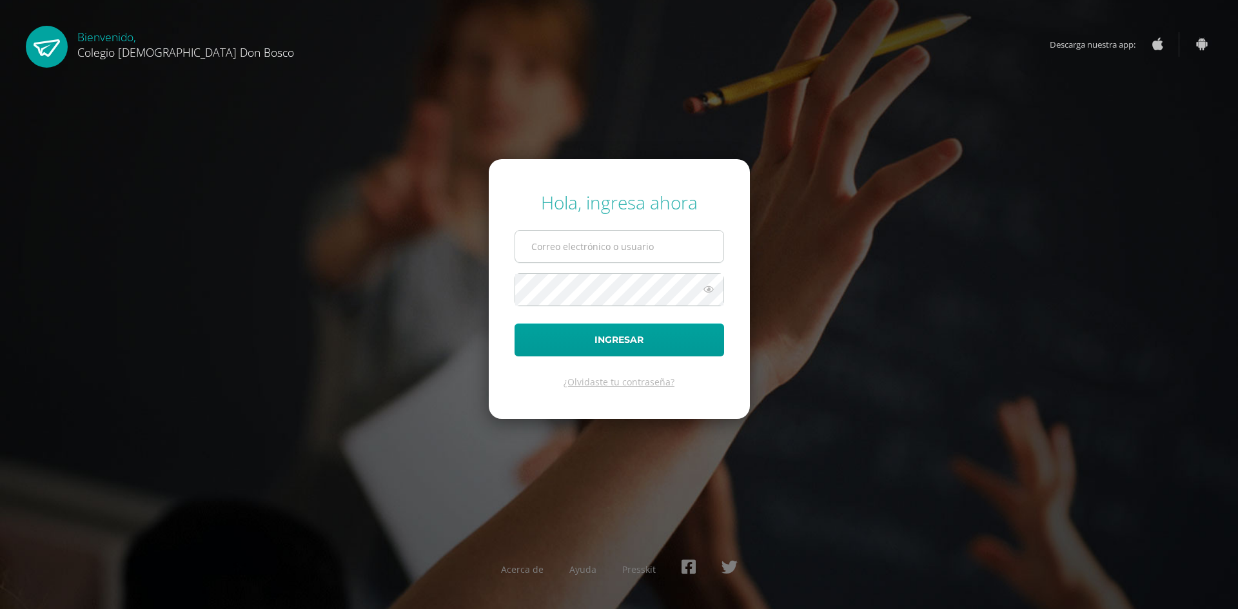
click at [563, 252] on input "text" at bounding box center [619, 247] width 208 height 32
type input "[EMAIL_ADDRESS][DOMAIN_NAME]"
click at [514, 324] on button "Ingresar" at bounding box center [618, 340] width 209 height 33
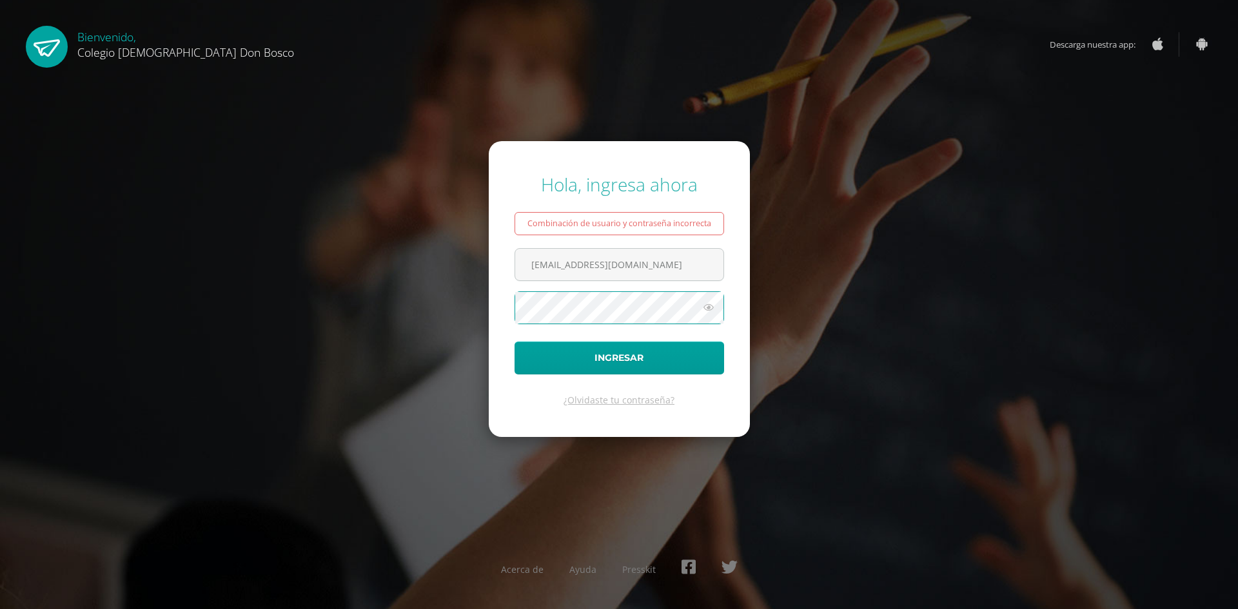
click at [514, 342] on button "Ingresar" at bounding box center [618, 358] width 209 height 33
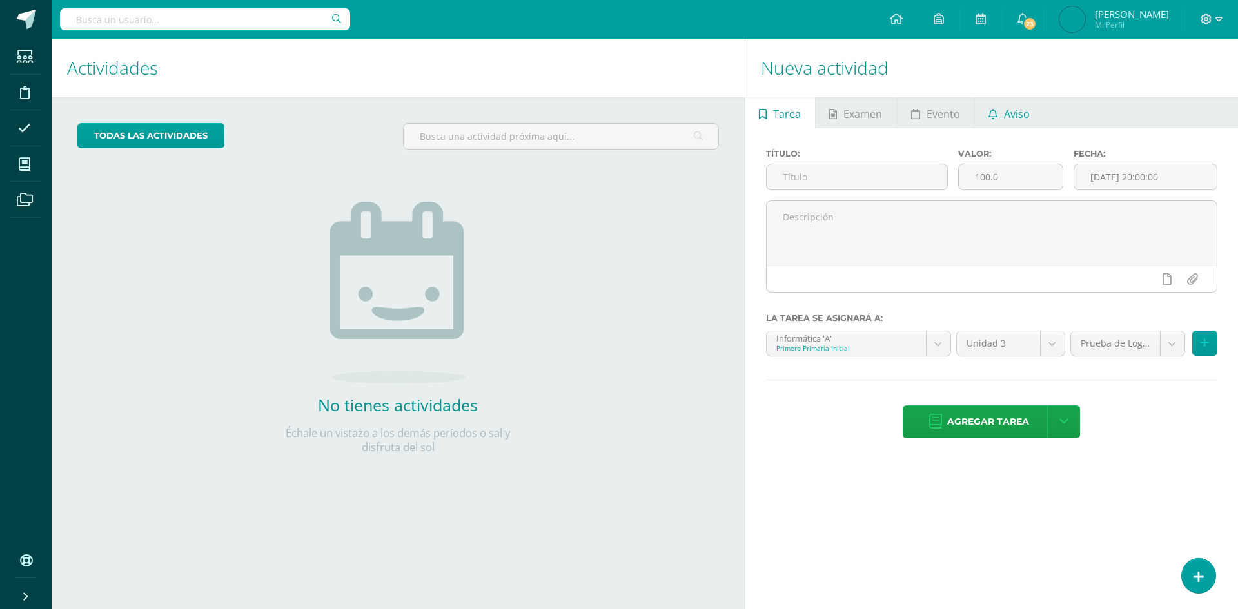
click at [1018, 116] on span "Aviso" at bounding box center [1017, 114] width 26 height 31
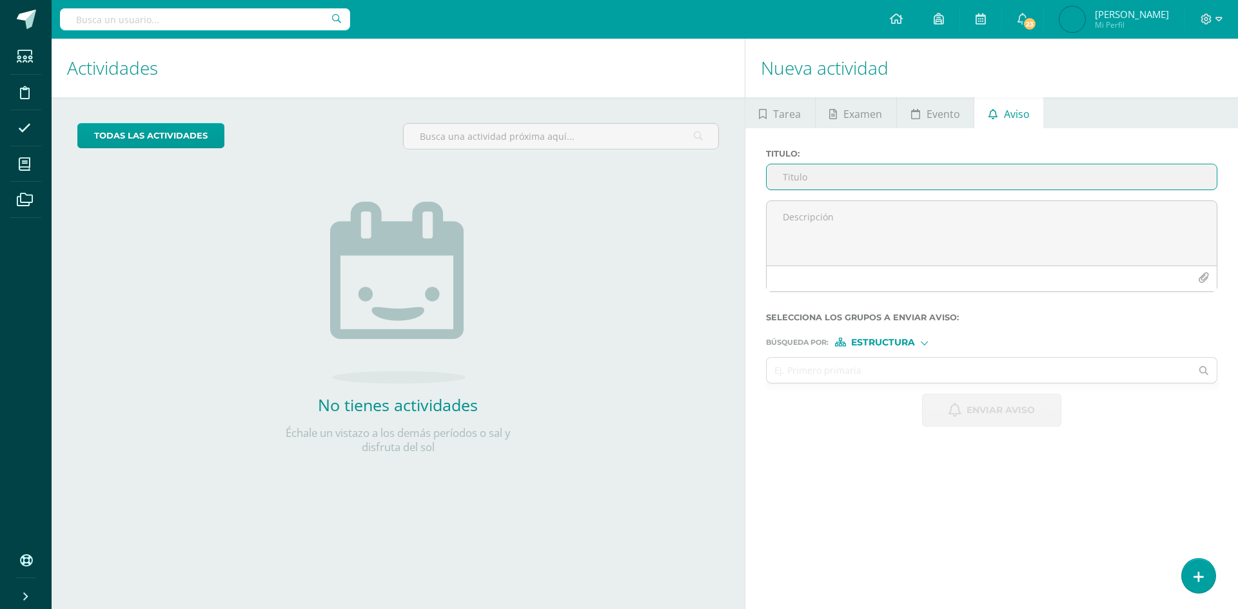
click at [855, 182] on input "Titulo :" at bounding box center [991, 176] width 450 height 25
type input "CARÁTULA IV UNIDAD SEGUNDO PRIMARIA - INFORMÁTICA"
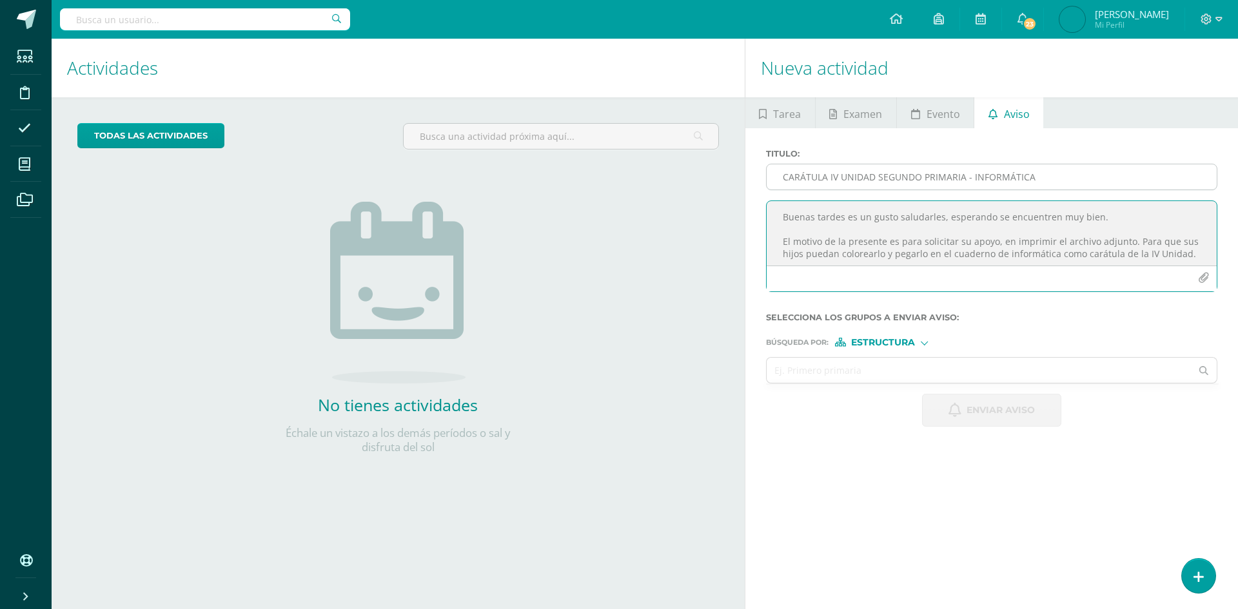
scroll to position [6, 0]
click at [803, 247] on textarea "Buenas tardes es un gusto saludarles, esperando se encuentren muy bien. El moti…" at bounding box center [991, 233] width 450 height 64
click at [835, 257] on textarea "Buenas tardes es un gusto saludarles, esperando se encuentren muy bien. El moti…" at bounding box center [991, 233] width 450 height 64
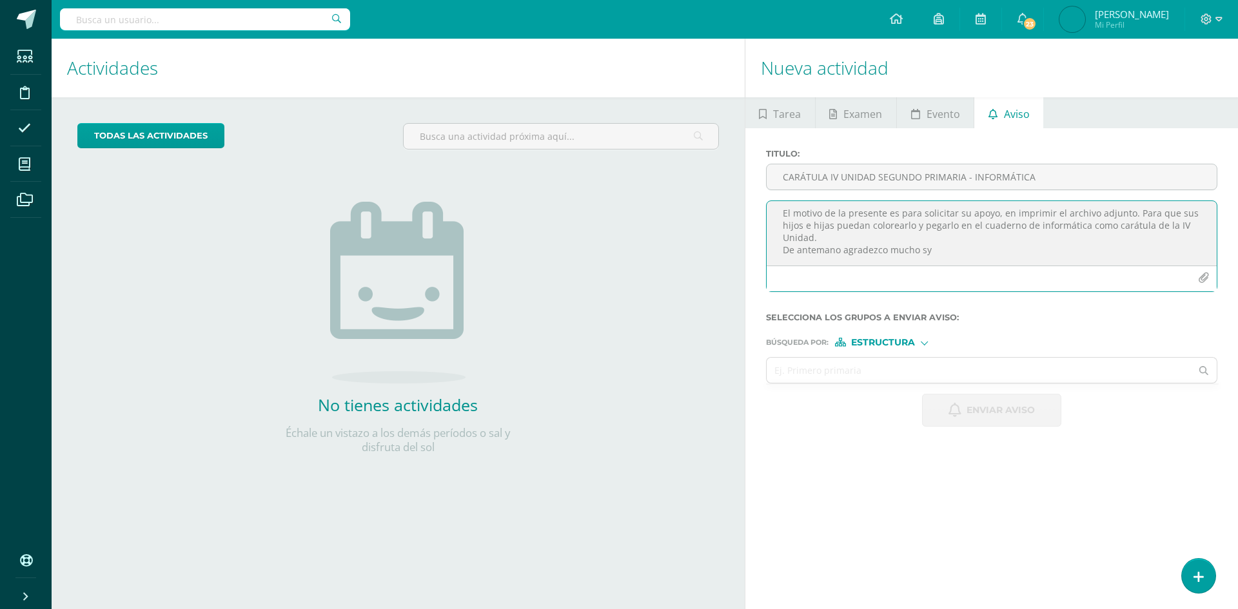
click at [952, 246] on textarea "Buenas tardes es un gusto saludarles, esperando se encuentren muy bien. El moti…" at bounding box center [991, 233] width 450 height 64
type textarea "Buenas tardes es un gusto saludarles, esperando se encuentren muy bien. El moti…"
click at [1199, 277] on icon "button" at bounding box center [1203, 278] width 11 height 11
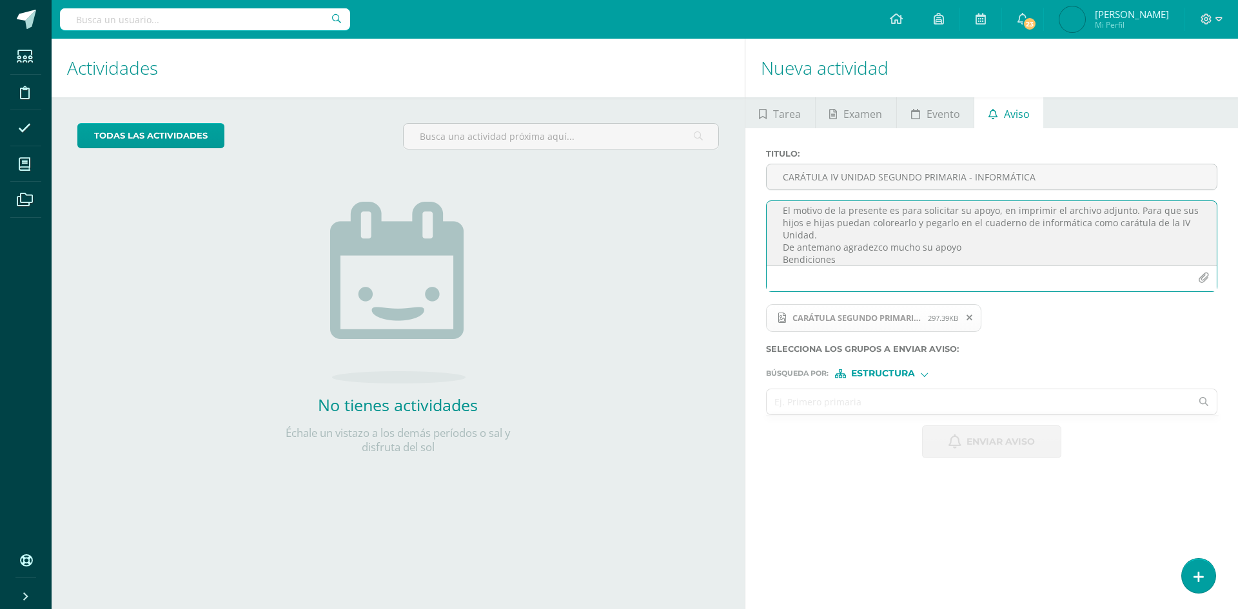
click at [895, 406] on input "text" at bounding box center [978, 401] width 425 height 25
type input "SEGUNDO PRIMARIA"
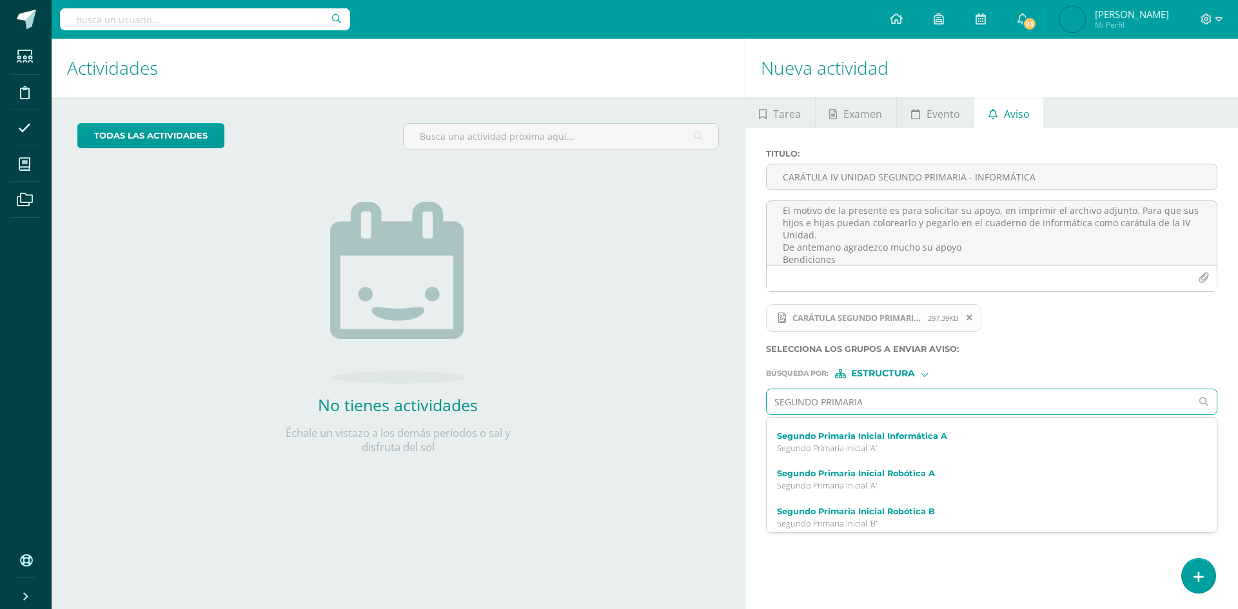
scroll to position [112, 0]
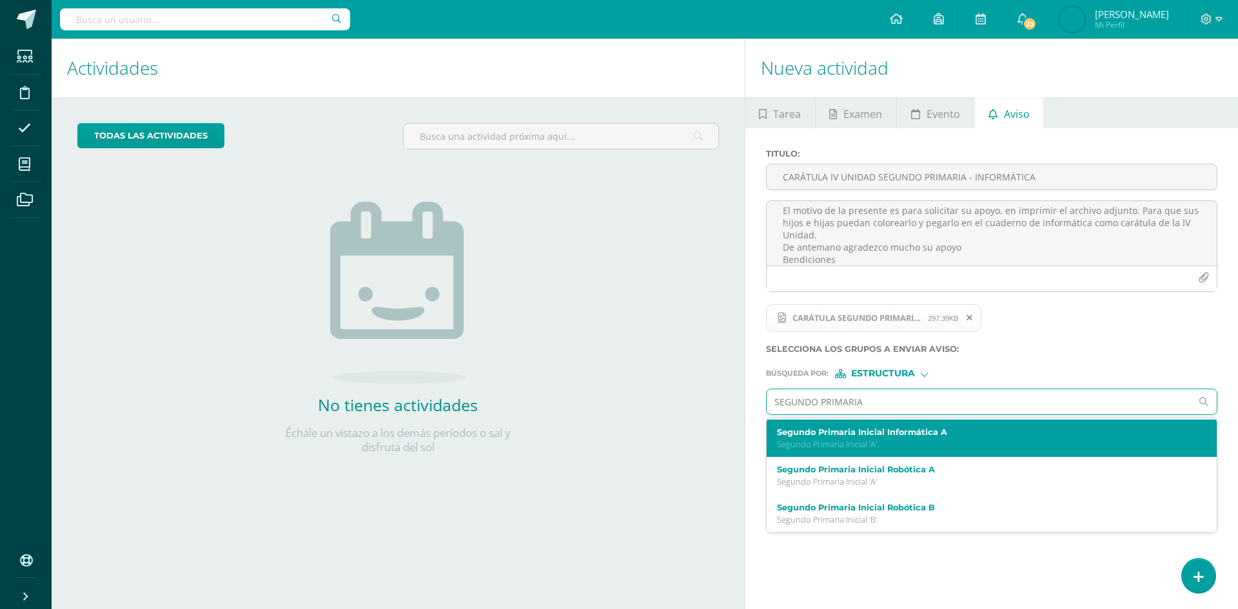
click at [938, 443] on p "Segundo Primaria Inicial 'A'" at bounding box center [982, 444] width 411 height 11
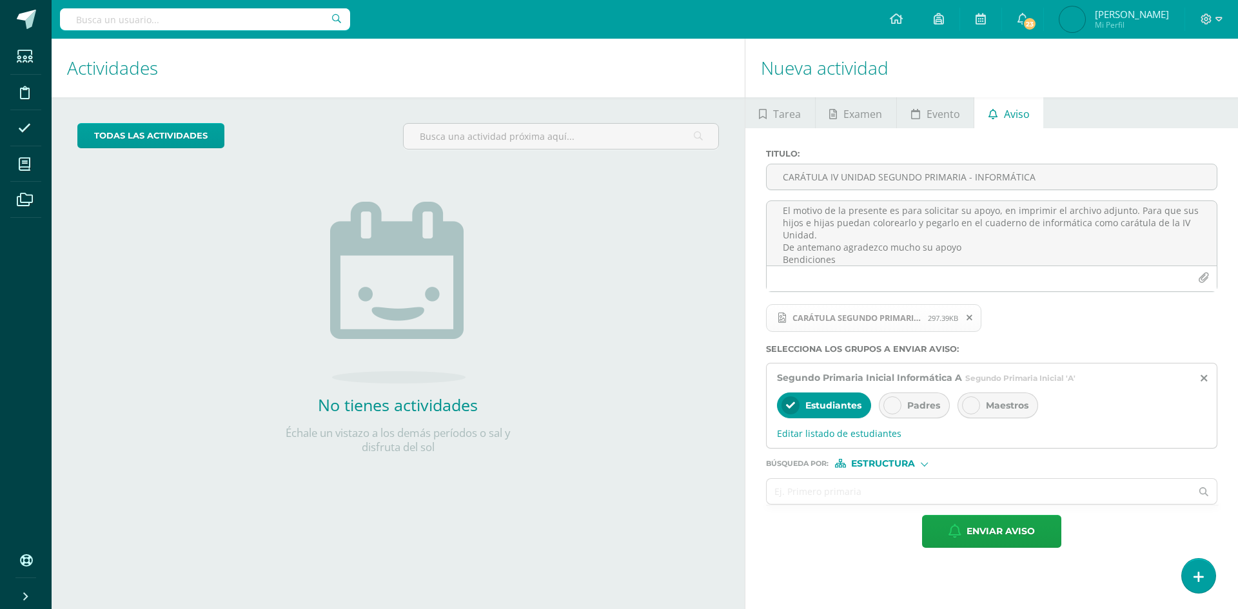
click at [894, 404] on icon at bounding box center [892, 405] width 9 height 9
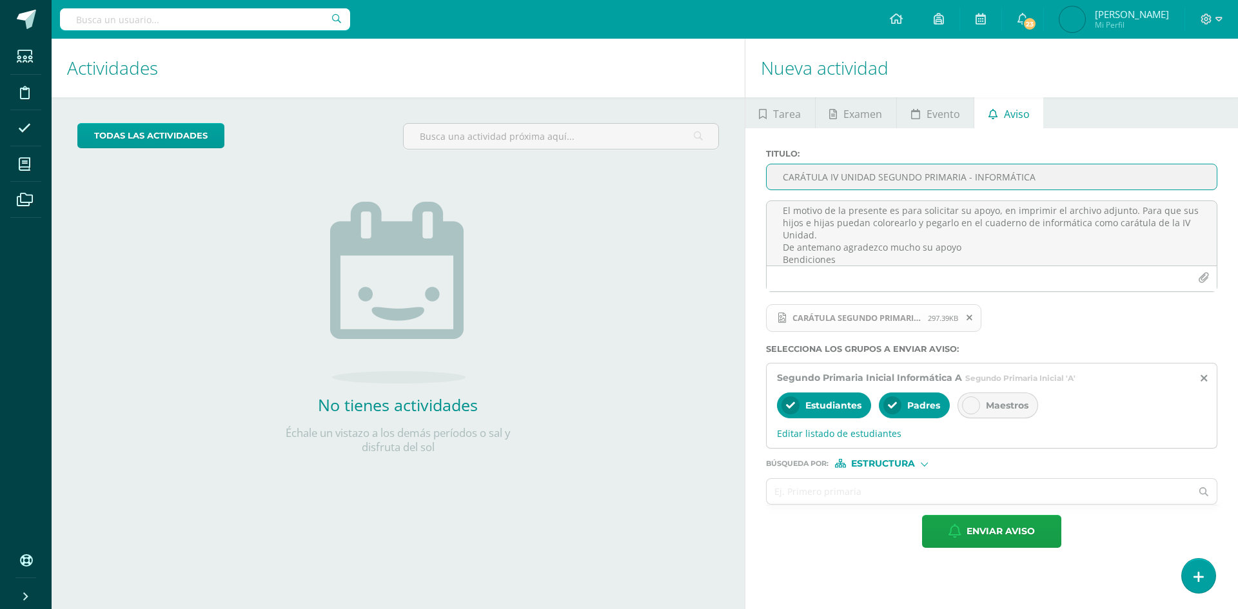
drag, startPoint x: 782, startPoint y: 177, endPoint x: 1056, endPoint y: 173, distance: 274.0
click at [1053, 173] on input "CARÁTULA IV UNIDAD SEGUNDO PRIMARIA - INFORMÁTICA" at bounding box center [991, 176] width 450 height 25
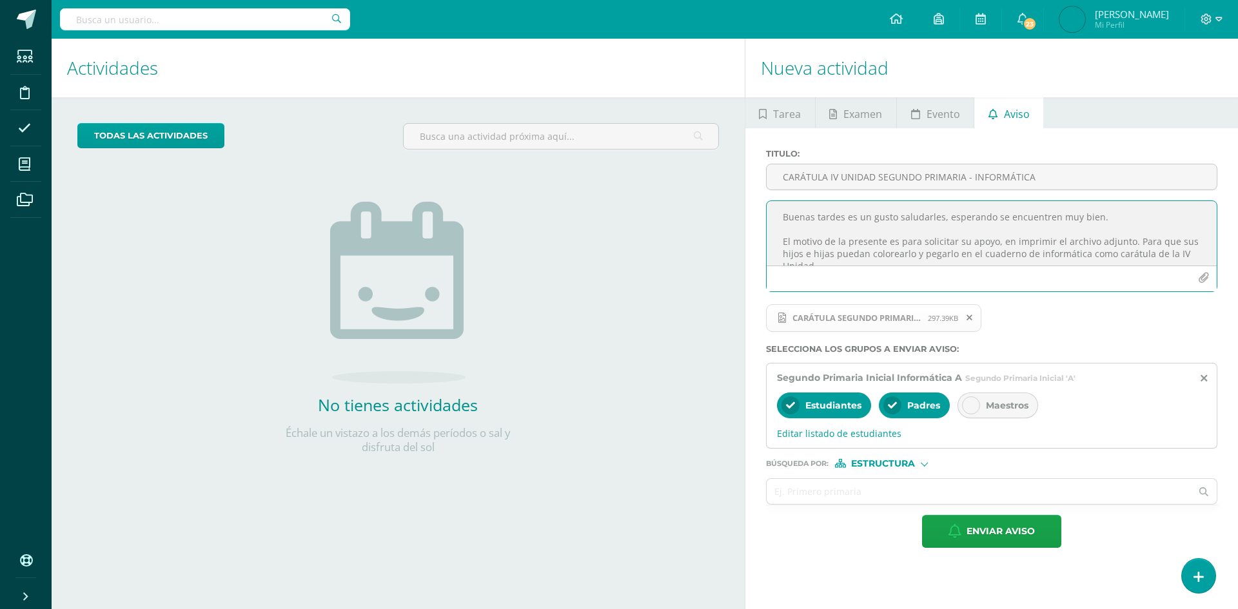
drag, startPoint x: 838, startPoint y: 259, endPoint x: 780, endPoint y: 207, distance: 78.0
click at [780, 207] on textarea "Buenas tardes es un gusto saludarles, esperando se encuentren muy bien. El moti…" at bounding box center [991, 233] width 450 height 64
click at [971, 529] on span "Enviar aviso" at bounding box center [1000, 532] width 68 height 32
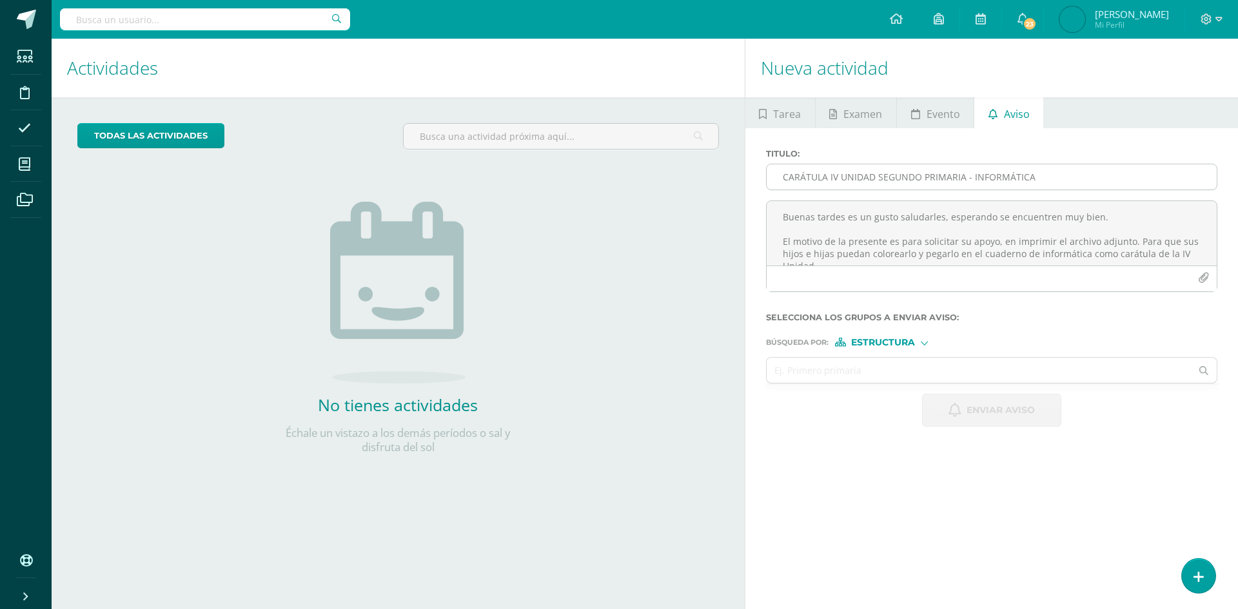
click at [812, 176] on input "CARÁTULA IV UNIDAD SEGUNDO PRIMARIA - INFORMÁTICA" at bounding box center [991, 176] width 450 height 25
click at [807, 177] on input "CARÁTULA IV UNIDAD SEGUNDO PRIMARIA - INFORMÁTICA" at bounding box center [991, 176] width 450 height 25
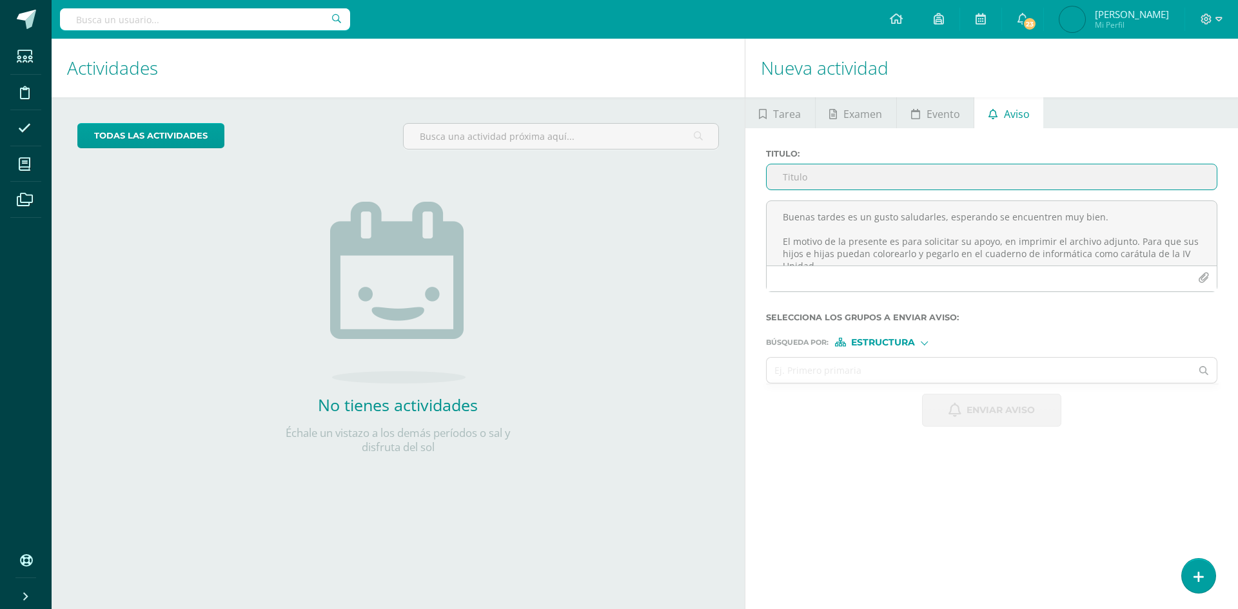
paste input "CARÁTULA IV UNIDAD SEGUNDO PRIMARIA - INFORMÁTICA"
drag, startPoint x: 920, startPoint y: 175, endPoint x: 879, endPoint y: 177, distance: 41.9
click at [879, 177] on input "CARÁTULA IV UNIDAD SEGUNDO PRIMARIA - INFORMÁTICA" at bounding box center [991, 176] width 450 height 25
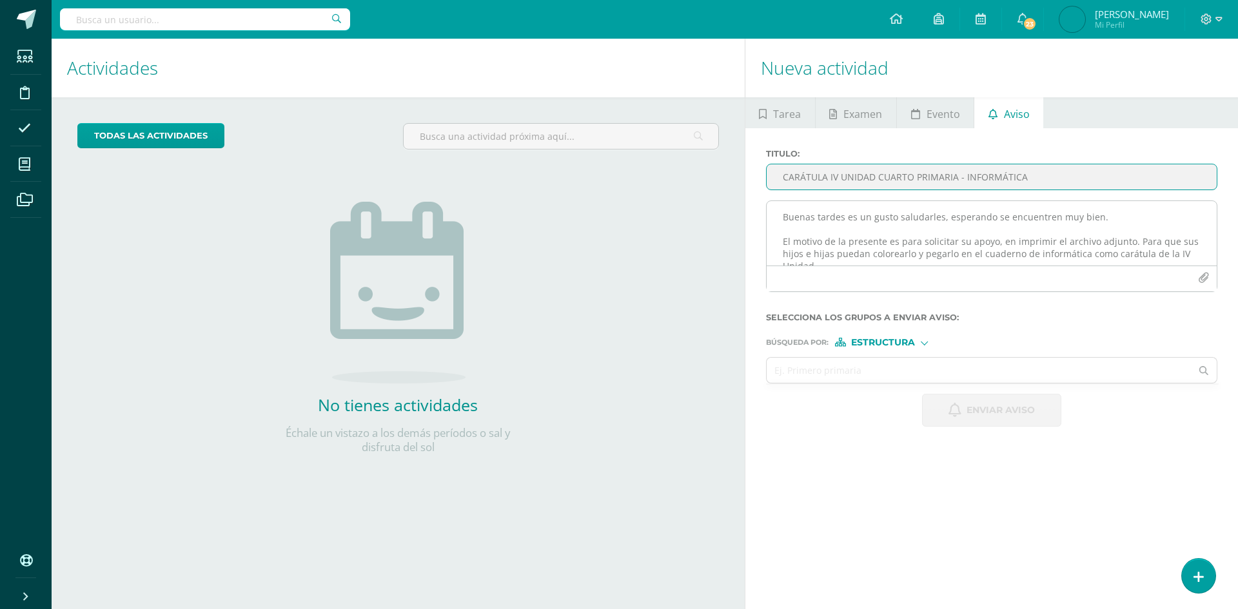
type input "CARÁTULA IV UNIDAD CUARTO PRIMARIA - INFORMÁTICA"
click at [830, 230] on textarea "Buenas tardes es un gusto saludarles, esperando se encuentren muy bien. El moti…" at bounding box center [991, 233] width 450 height 64
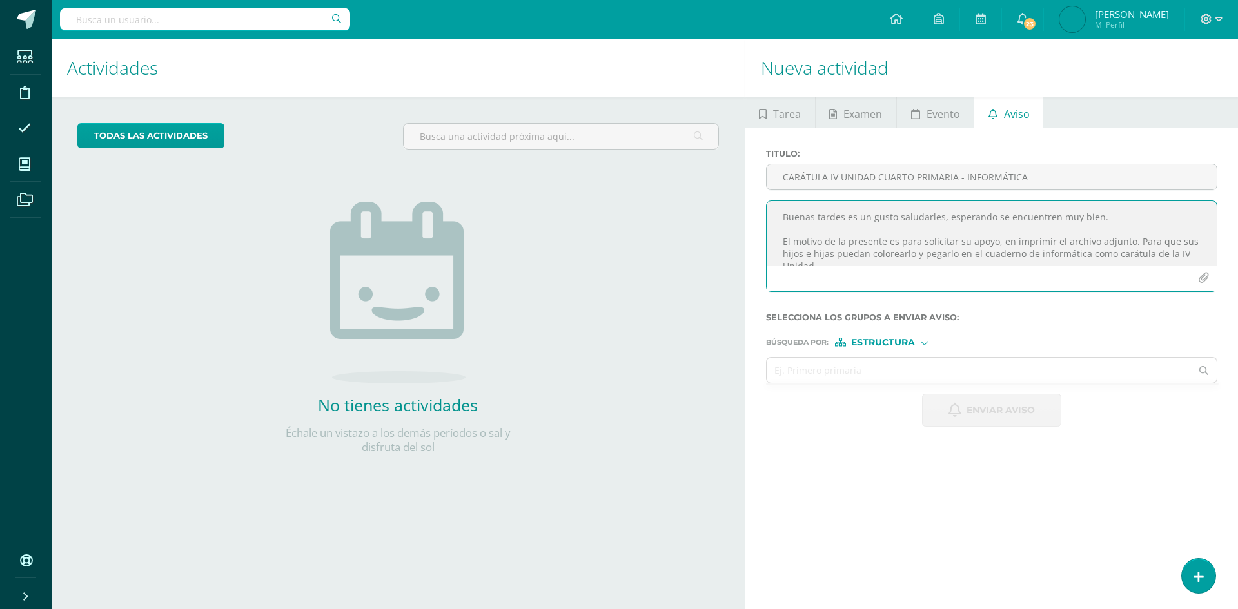
click at [824, 218] on textarea "Buenas tardes es un gusto saludarles, esperando se encuentren muy bien. El moti…" at bounding box center [991, 233] width 450 height 64
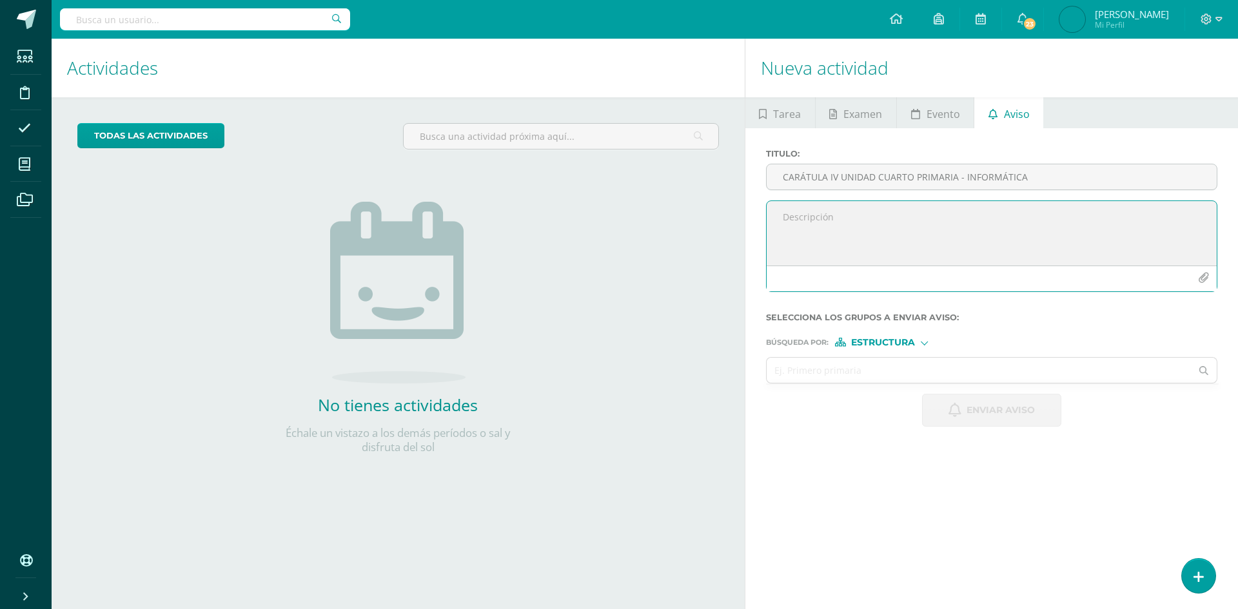
paste textarea "Buenas tardes es un gusto saludarles, esperando se encuentren muy bien. El moti…"
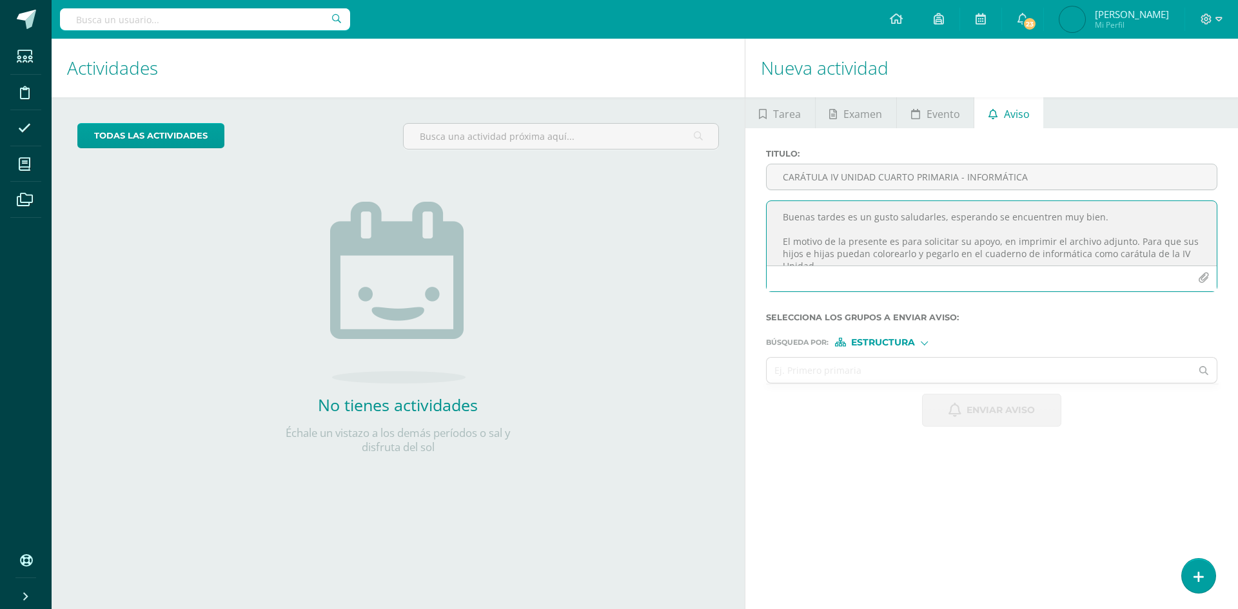
scroll to position [31, 0]
type textarea "Buenas tardes es un gusto saludarles, esperando se encuentren muy bien. El moti…"
click at [1208, 279] on button "button" at bounding box center [1203, 278] width 25 height 25
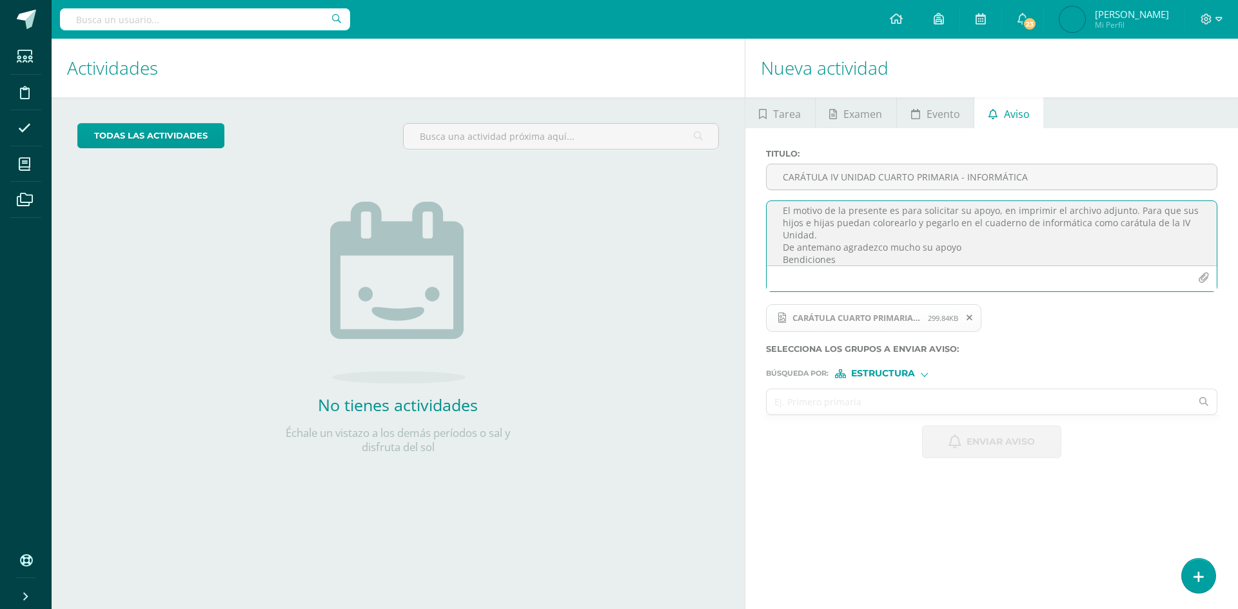
click at [911, 403] on input "text" at bounding box center [978, 401] width 425 height 25
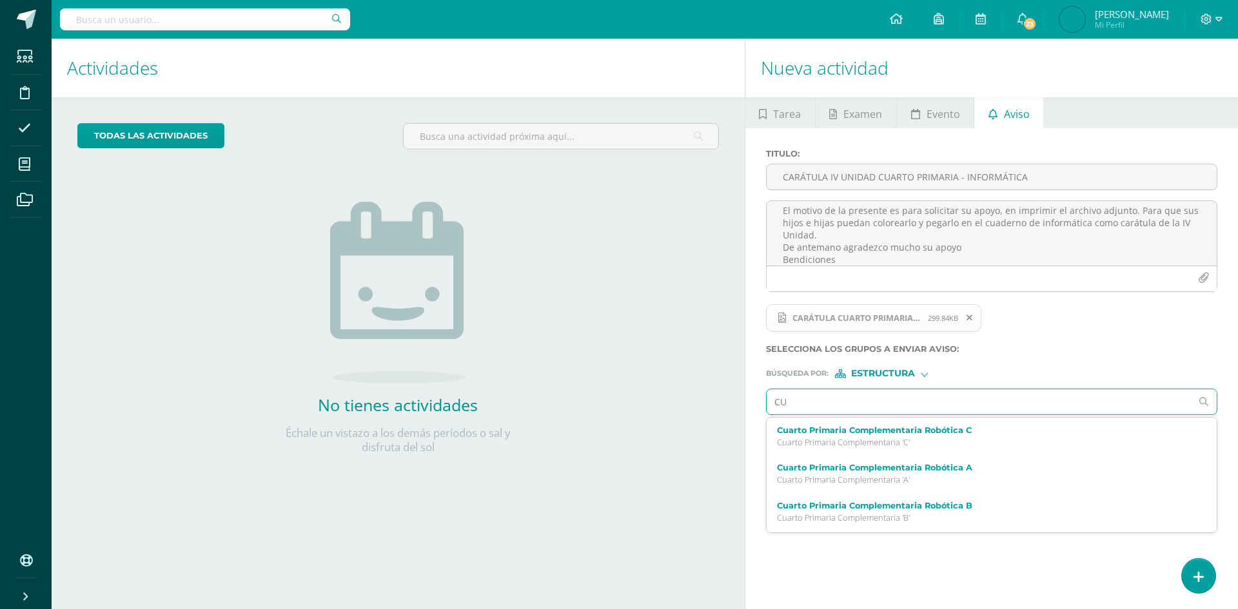
type input "C"
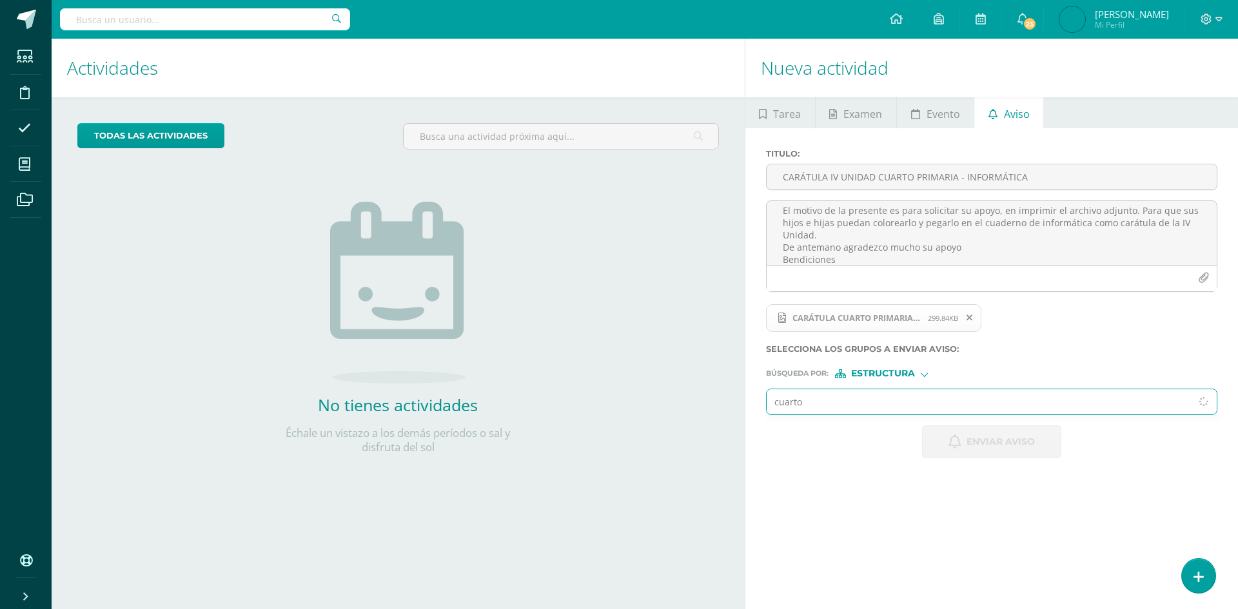
type input "cuarto p"
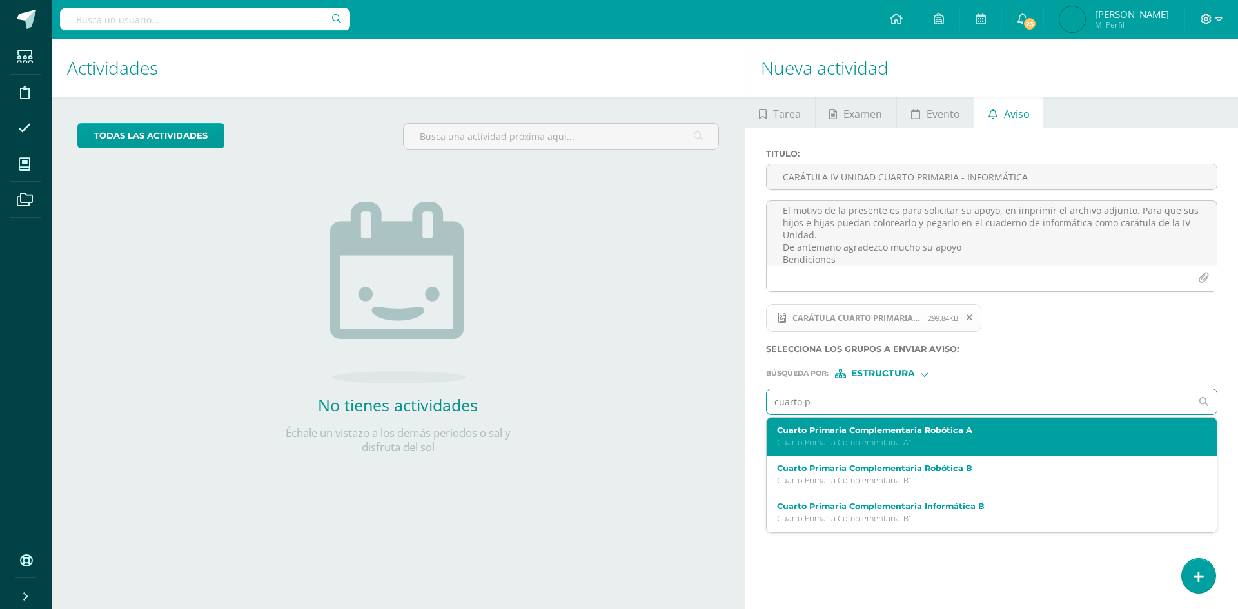
scroll to position [129, 0]
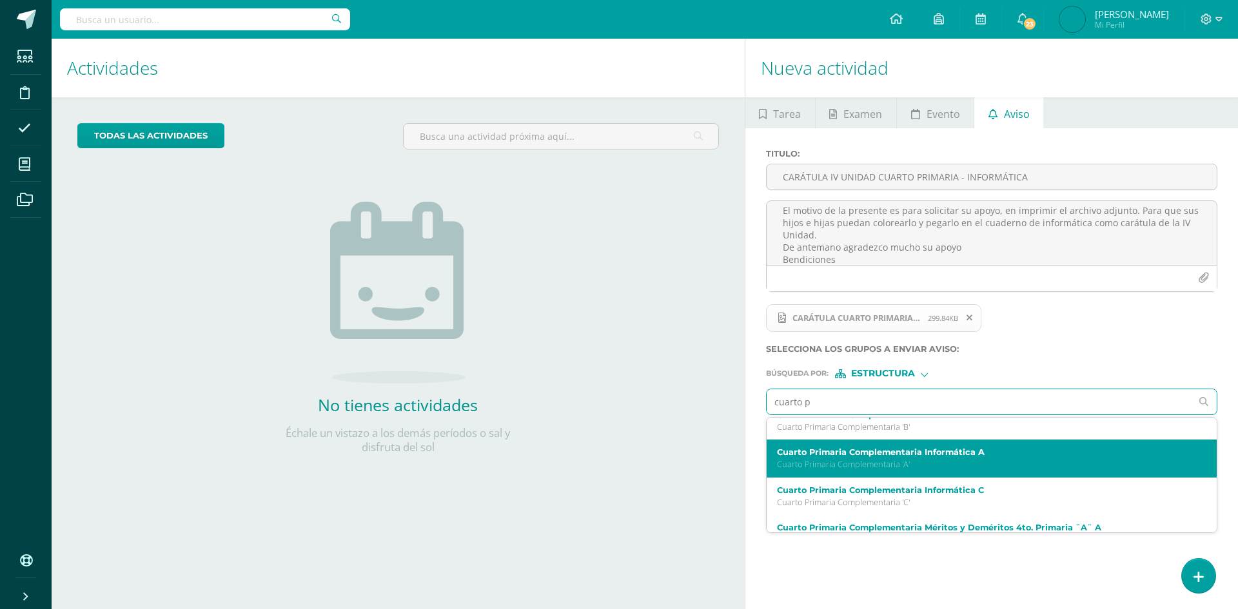
click at [915, 465] on p "Cuarto Primaria Complementaria 'A'" at bounding box center [982, 464] width 411 height 11
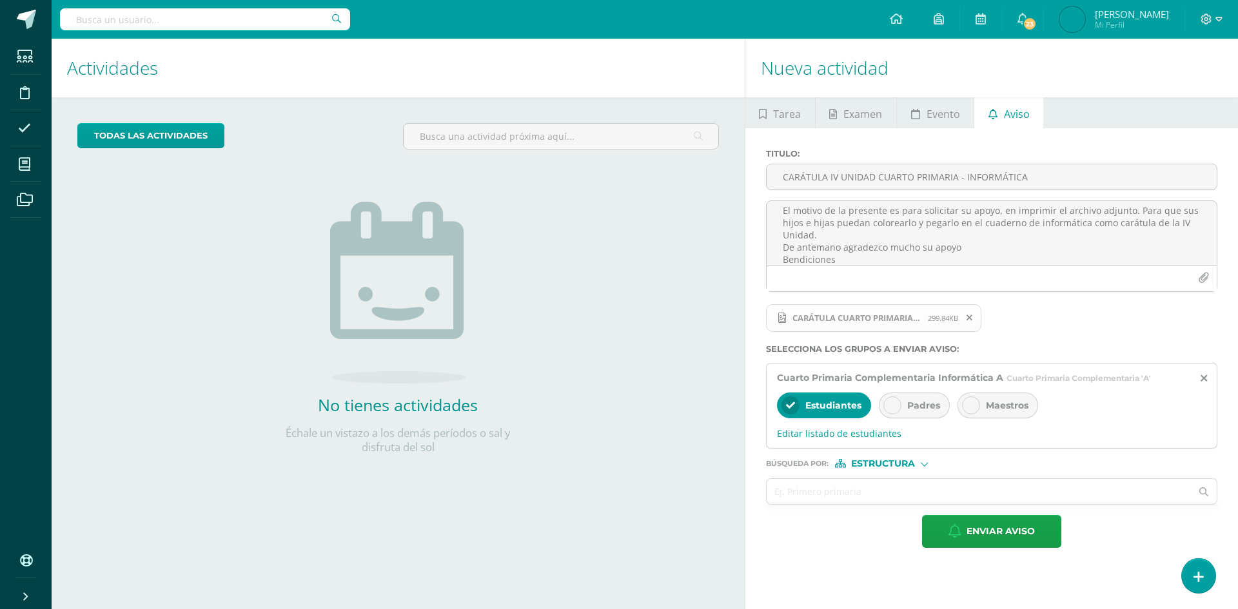
click at [896, 400] on div at bounding box center [892, 405] width 18 height 18
click at [1010, 531] on span "Enviar aviso" at bounding box center [1000, 532] width 68 height 32
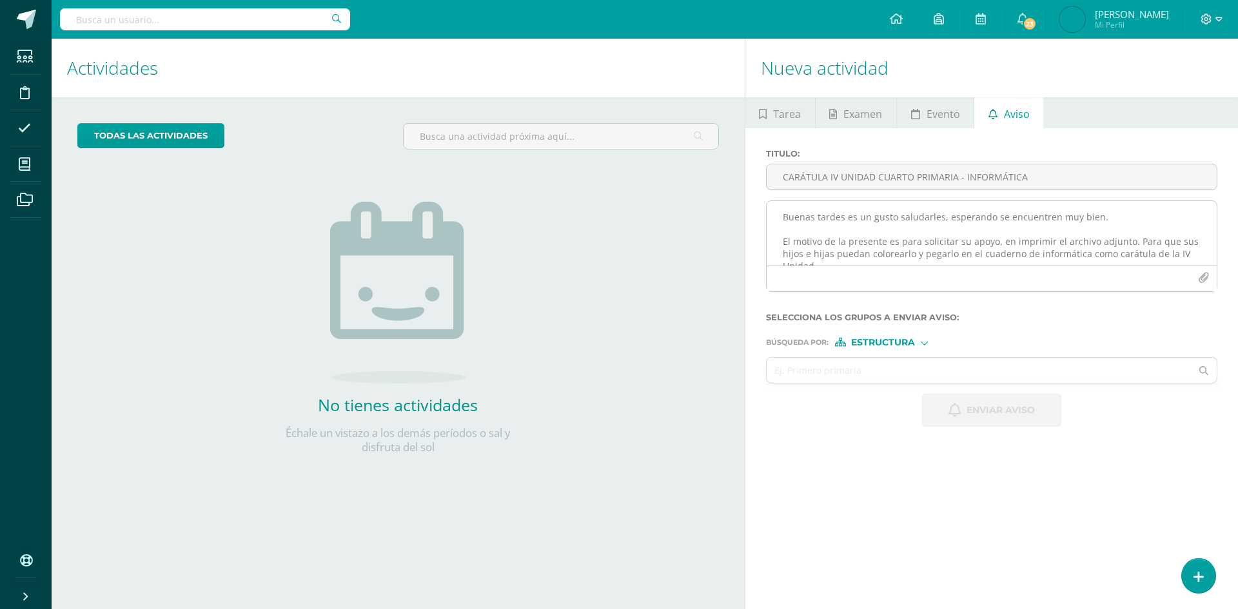
click at [840, 228] on textarea "Buenas tardes es un gusto saludarles, esperando se encuentren muy bien. El moti…" at bounding box center [991, 233] width 450 height 64
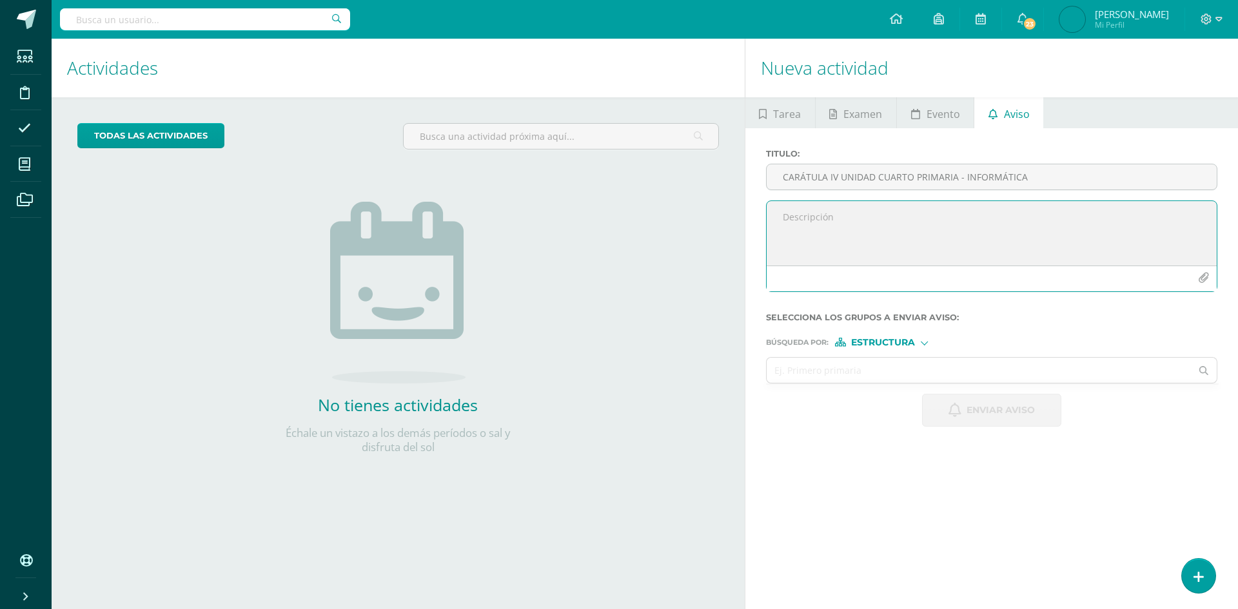
paste textarea "Buenas tardes es un gusto saludarles, esperando se encuentren muy bien. El moti…"
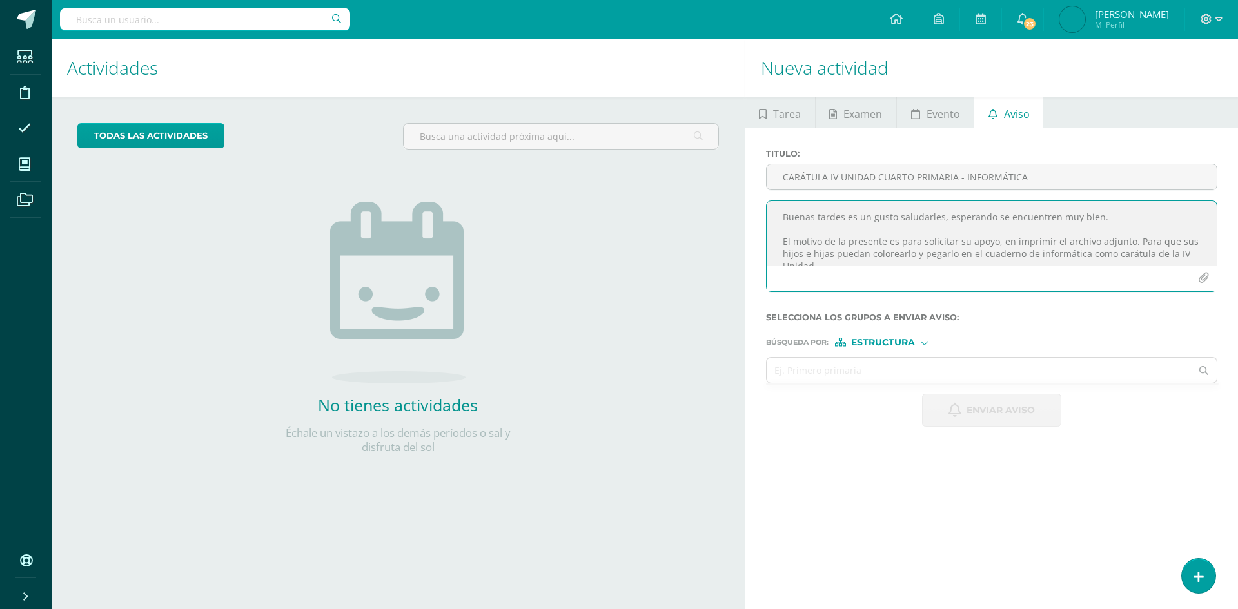
scroll to position [31, 0]
type textarea "Buenas tardes es un gusto saludarles, esperando se encuentren muy bien. El moti…"
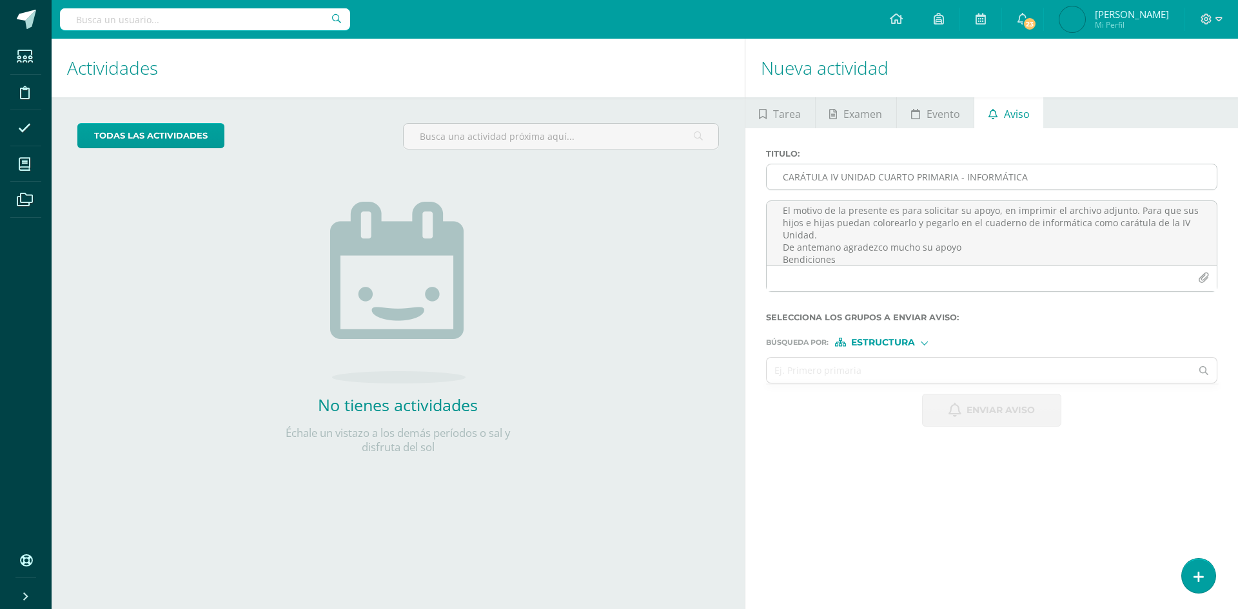
click at [795, 177] on input "CARÁTULA IV UNIDAD CUARTO PRIMARIA - INFORMÁTICA" at bounding box center [991, 176] width 450 height 25
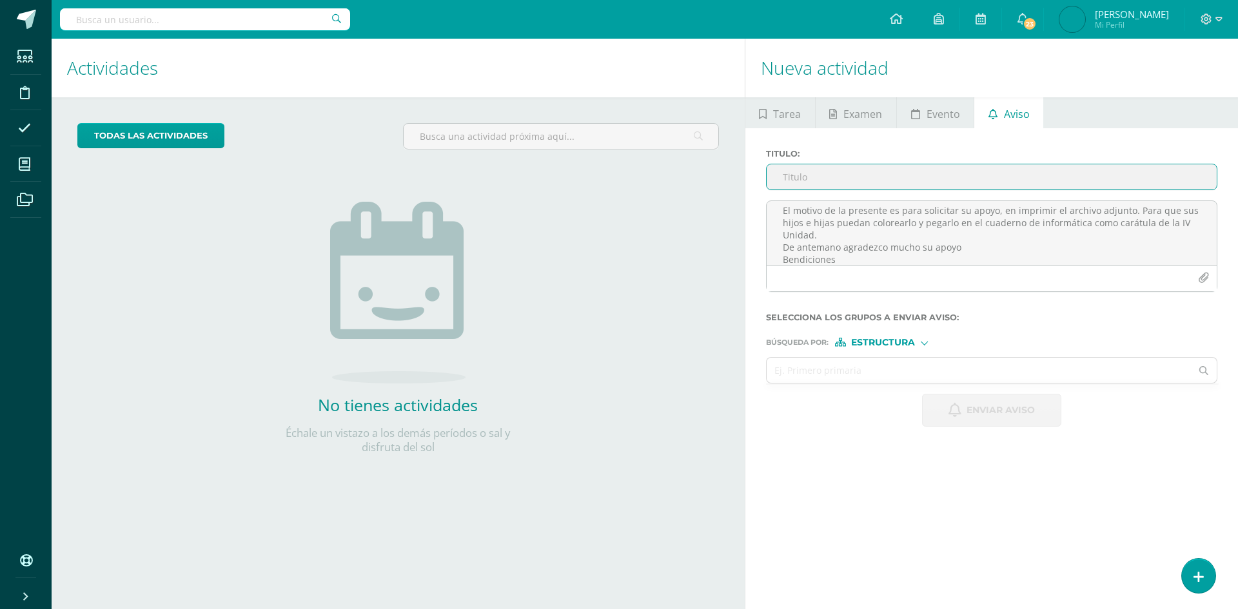
paste input "CARÁTULA IV UNIDAD SEGUNDO PRIMARIA - INFORMÁTICA"
drag, startPoint x: 918, startPoint y: 177, endPoint x: 877, endPoint y: 177, distance: 40.6
click at [877, 177] on input "CARÁTULA IV UNIDAD SEGUNDO PRIMARIA - INFORMÁTICA" at bounding box center [991, 176] width 450 height 25
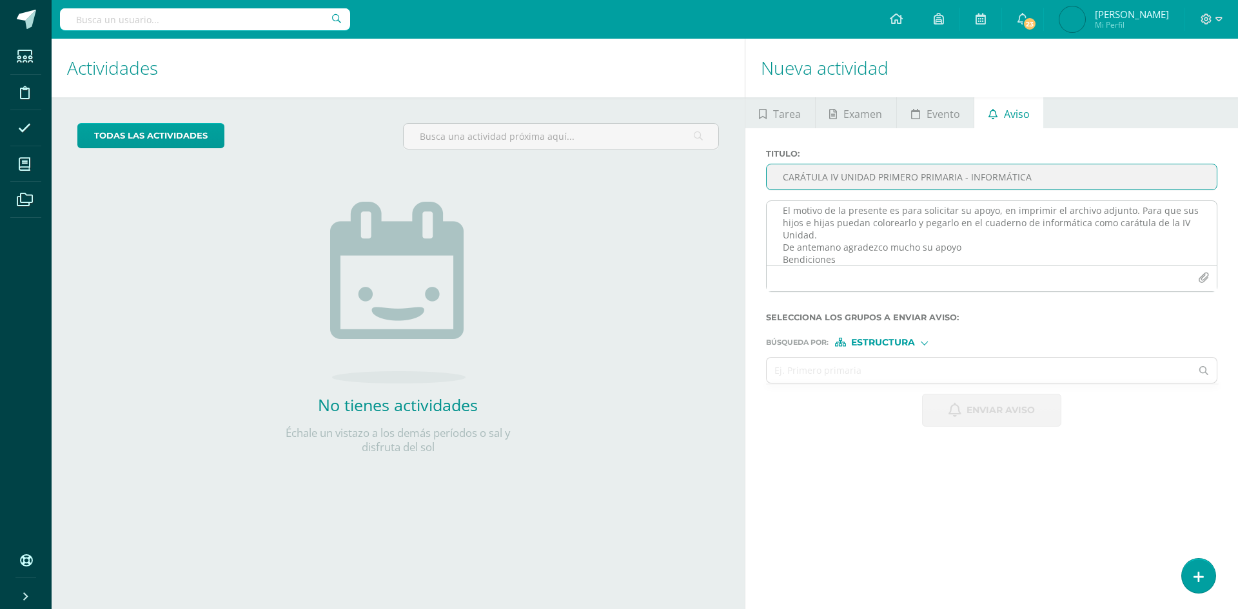
type input "CARÁTULA IV UNIDAD PRIMERO PRIMARIA - INFORMÁTICA"
click at [1200, 273] on icon "button" at bounding box center [1203, 278] width 11 height 11
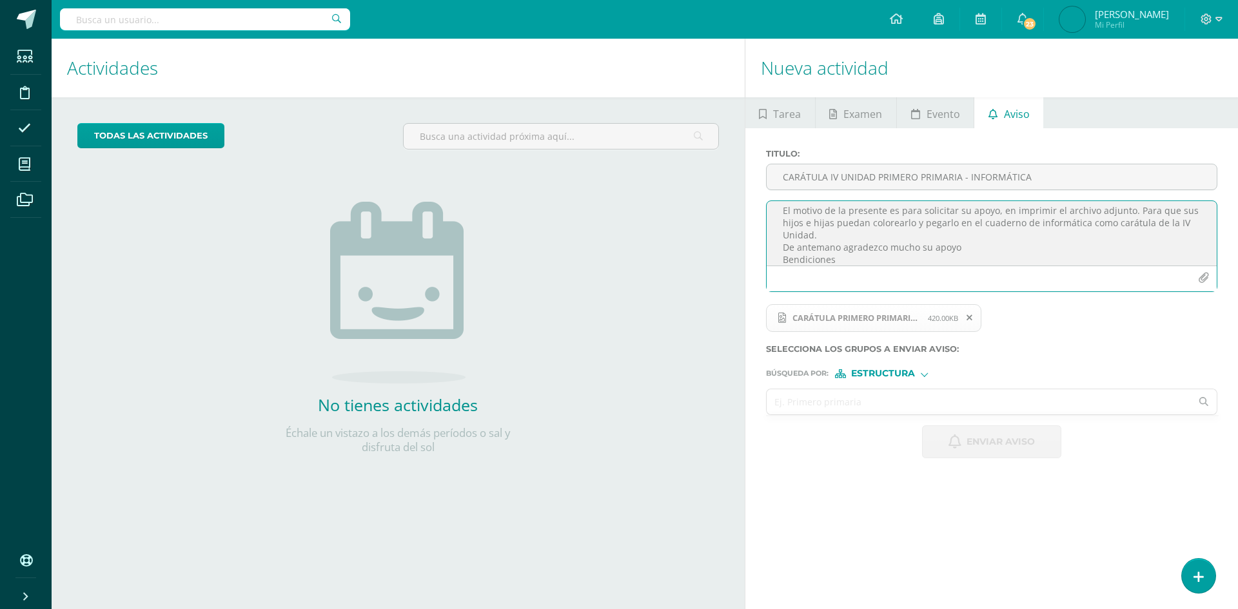
click at [860, 398] on input "text" at bounding box center [978, 401] width 425 height 25
type input "P"
type input "o"
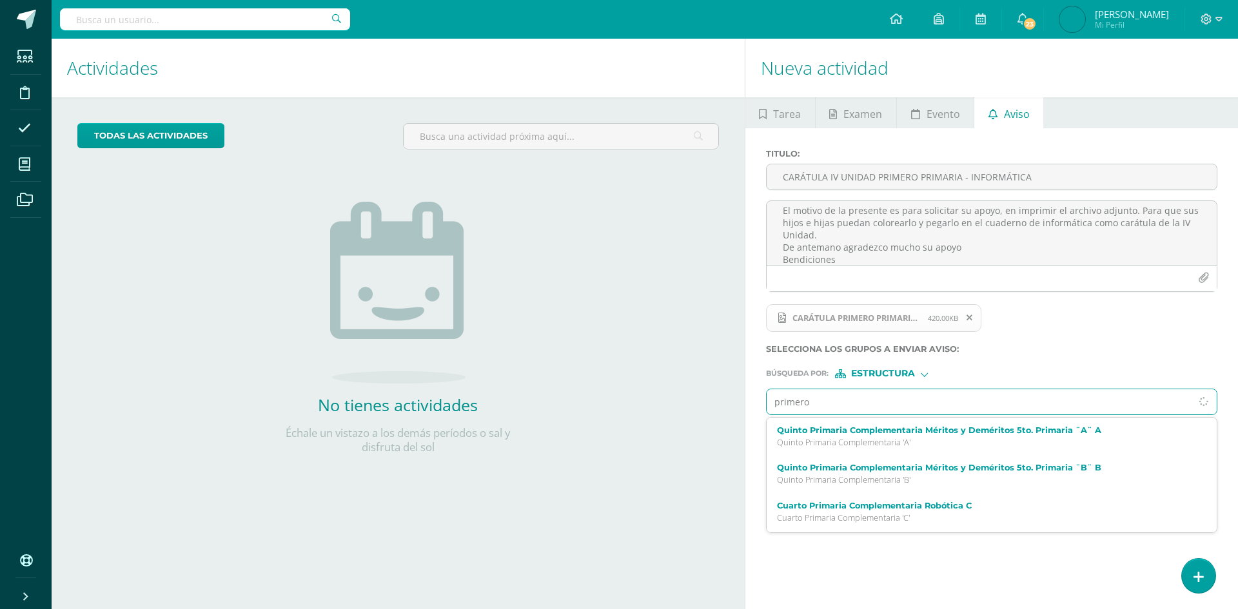
type input "primero"
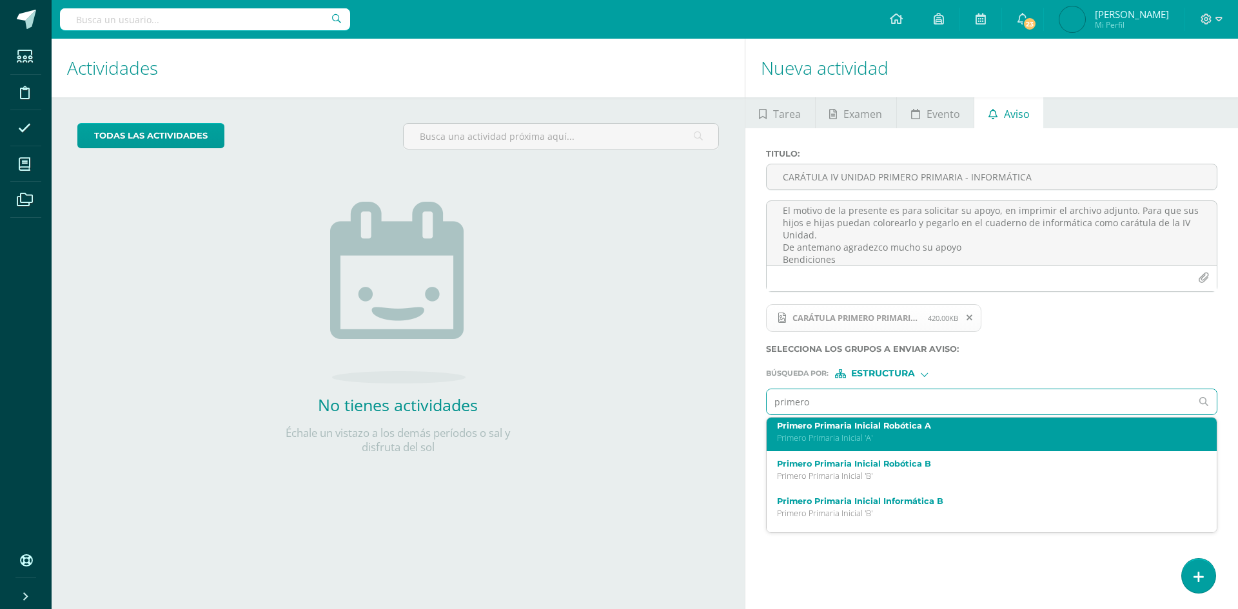
scroll to position [102, 0]
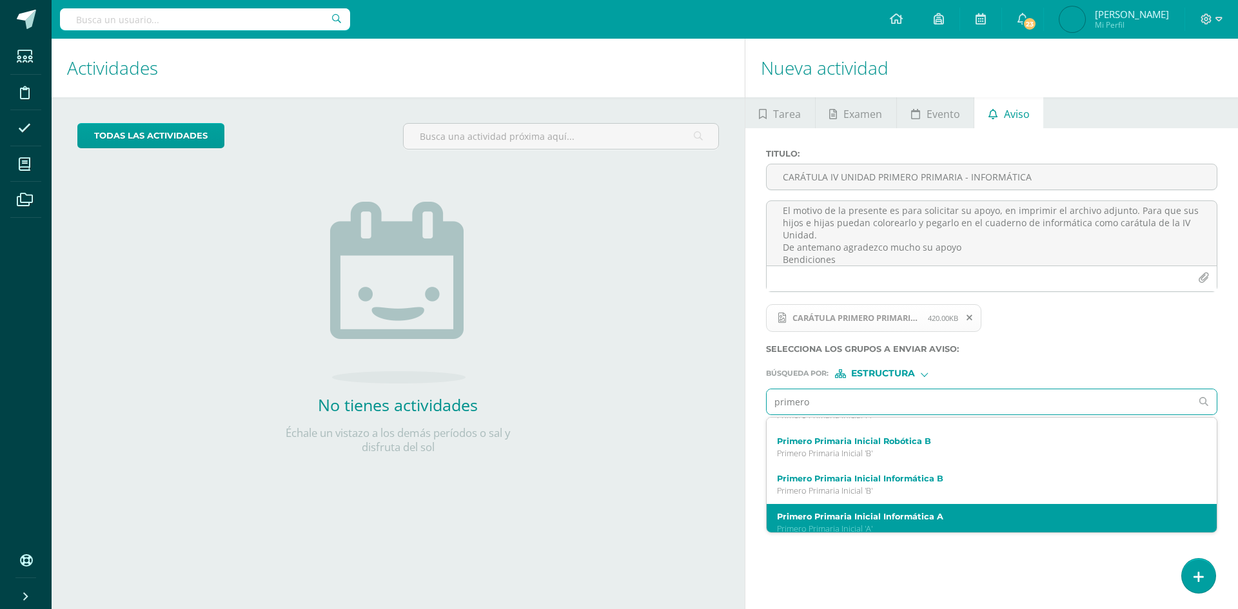
click at [913, 510] on div "Primero Primaria Inicial Informática A Primero Primaria Inicial 'A'" at bounding box center [991, 523] width 450 height 38
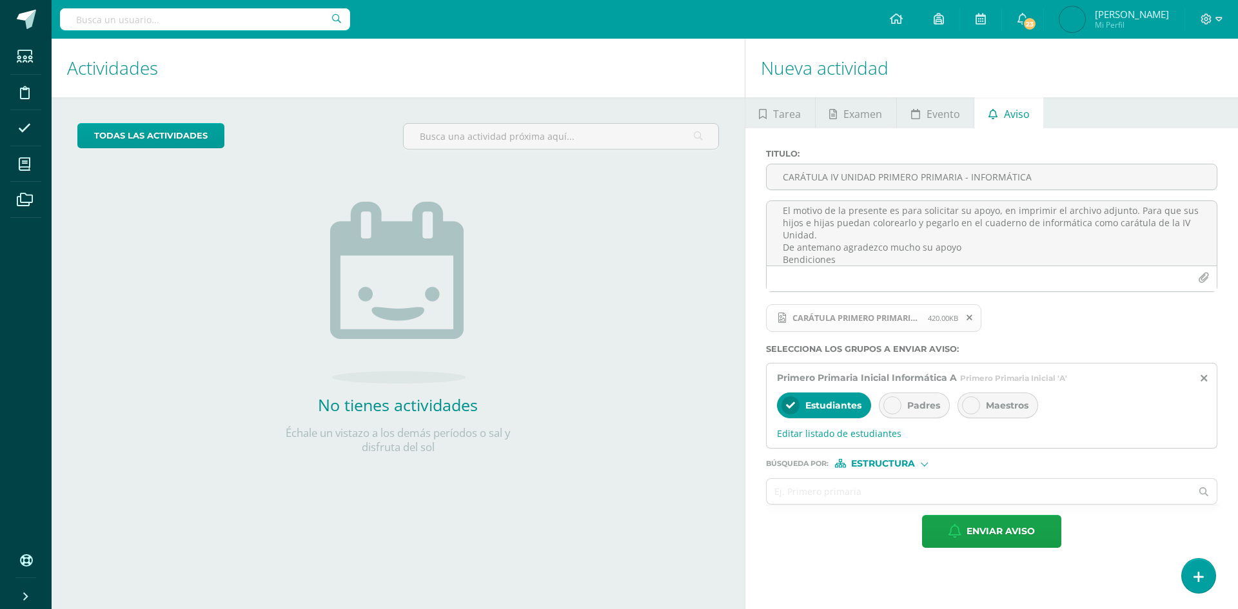
scroll to position [0, 0]
click at [890, 403] on icon at bounding box center [892, 405] width 9 height 9
click at [987, 532] on span "Enviar aviso" at bounding box center [1000, 532] width 68 height 32
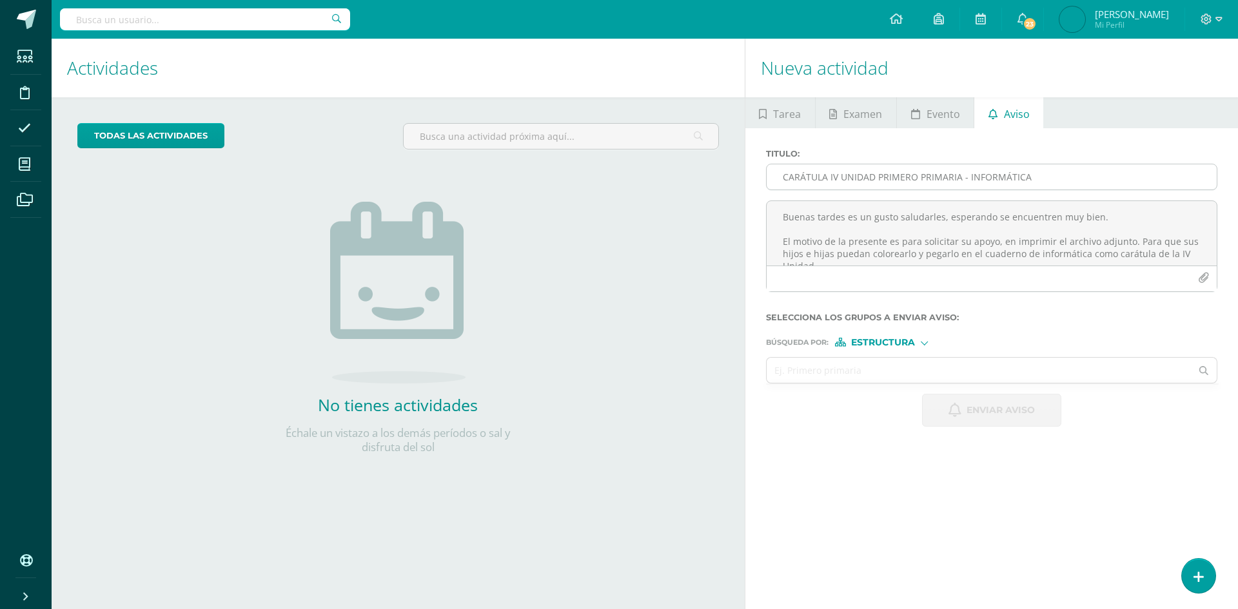
click at [824, 177] on input "CARÁTULA IV UNIDAD PRIMERO PRIMARIA - INFORMÁTICA" at bounding box center [991, 176] width 450 height 25
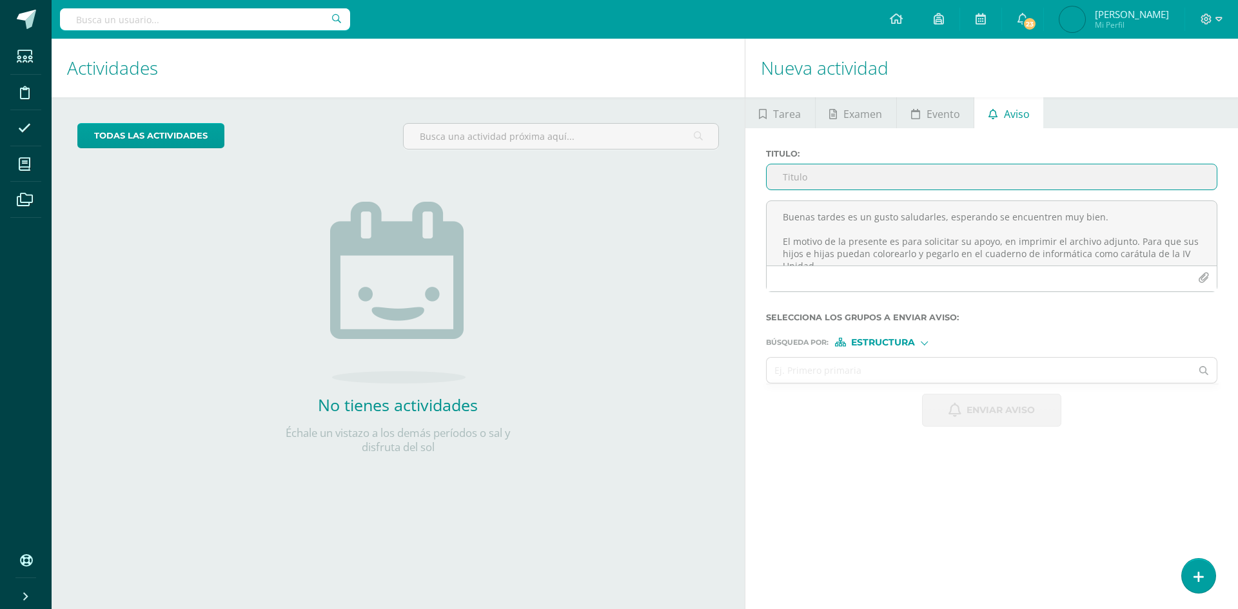
paste input "CARÁTULA IV UNIDAD SEGUNDO PRIMARIA - INFORMÁTICA"
drag, startPoint x: 919, startPoint y: 175, endPoint x: 875, endPoint y: 171, distance: 44.0
click at [875, 171] on input "CARÁTULA IV UNIDAD SEGUNDO PRIMARIA - INFORMÁTICA" at bounding box center [991, 176] width 450 height 25
type input "CARÁTULA IV UNIDAD QUINTO PRIMARIA - INFORMÁTICA"
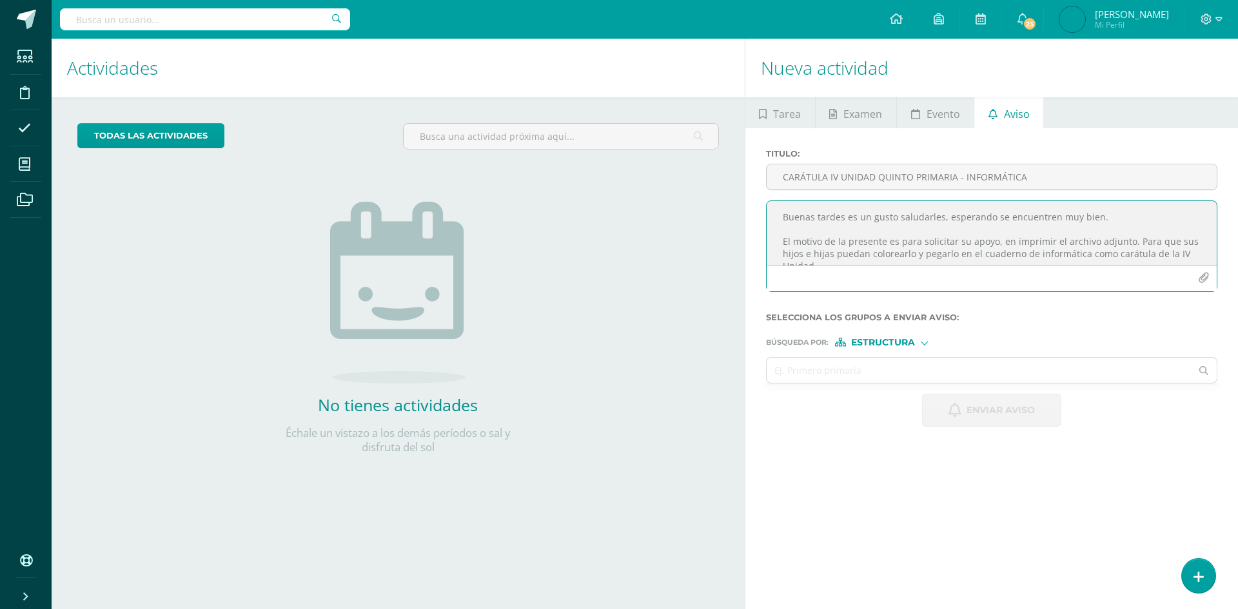
click at [795, 220] on textarea "Buenas tardes es un gusto saludarles, esperando se encuentren muy bien. El moti…" at bounding box center [991, 233] width 450 height 64
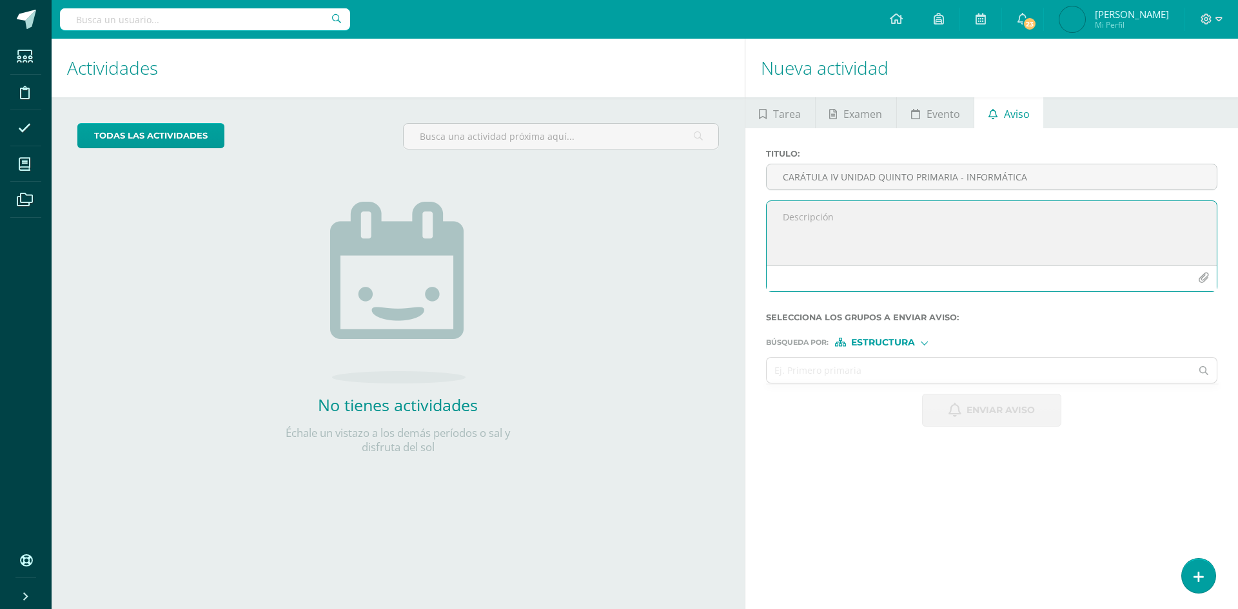
paste textarea "Buenas tardes es un gusto saludarles, esperando se encuentren muy bien. El moti…"
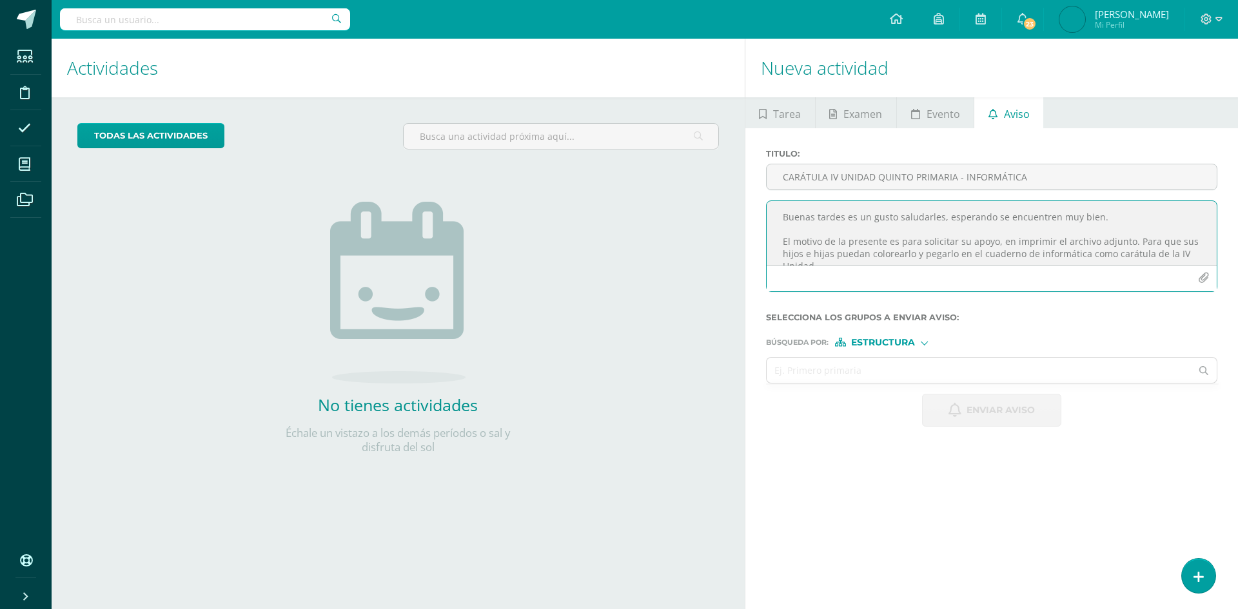
scroll to position [31, 0]
type textarea "Buenas tardes es un gusto saludarles, esperando se encuentren muy bien. El moti…"
click at [1201, 275] on icon "button" at bounding box center [1203, 278] width 11 height 11
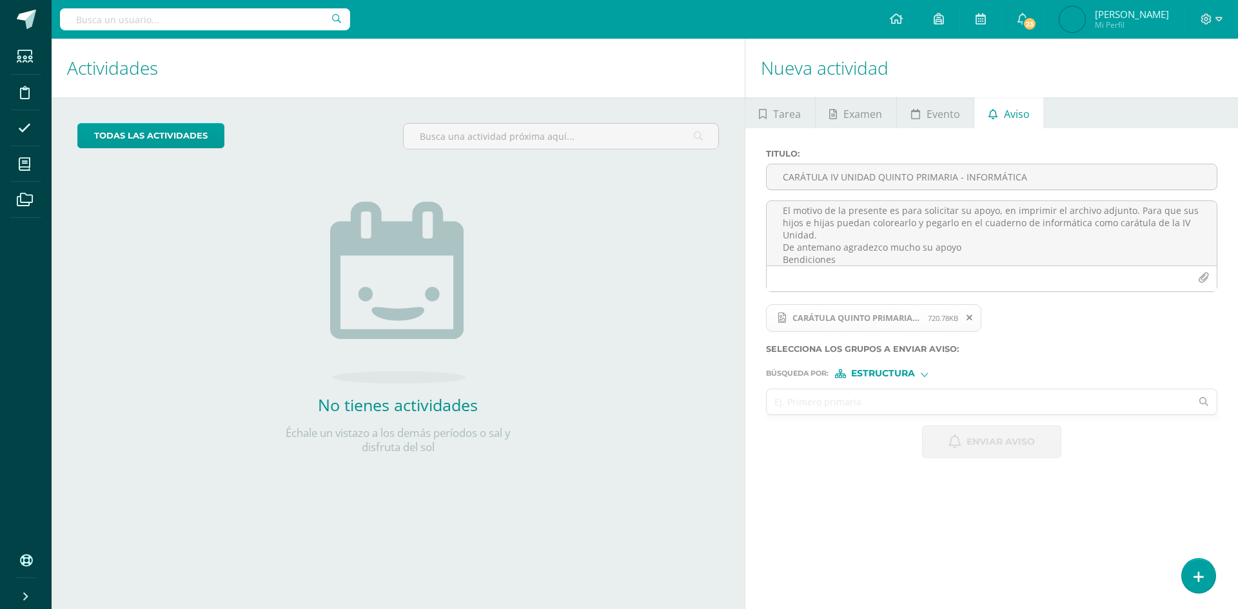
click at [882, 391] on input "text" at bounding box center [978, 401] width 425 height 25
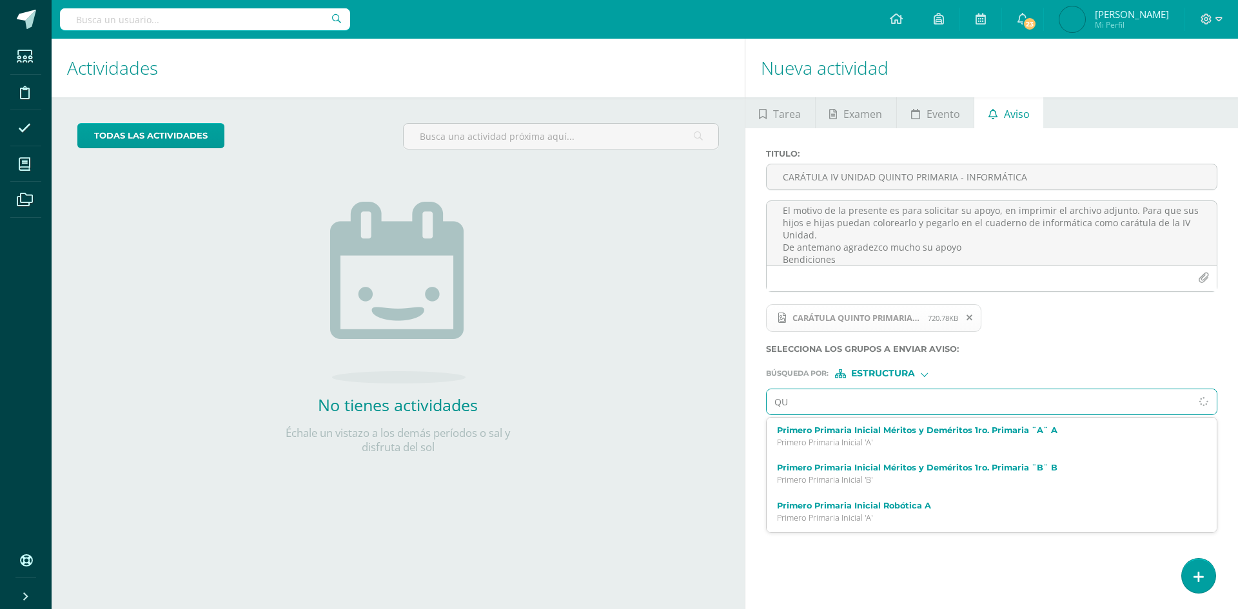
type input "Q"
type input "[PERSON_NAME]"
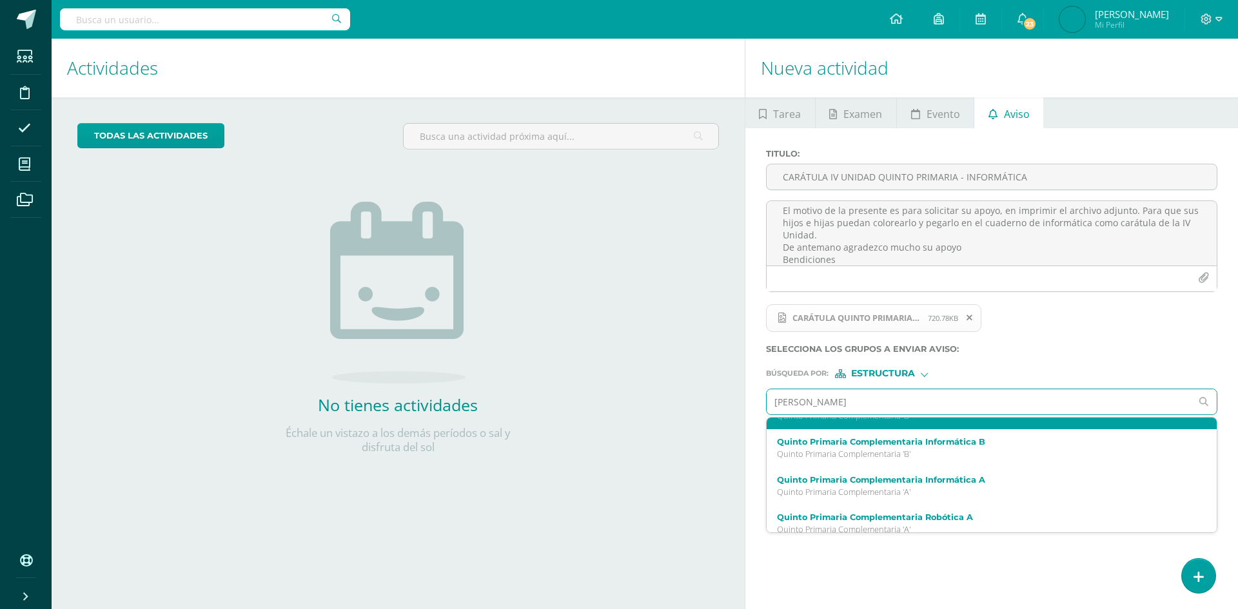
scroll to position [64, 0]
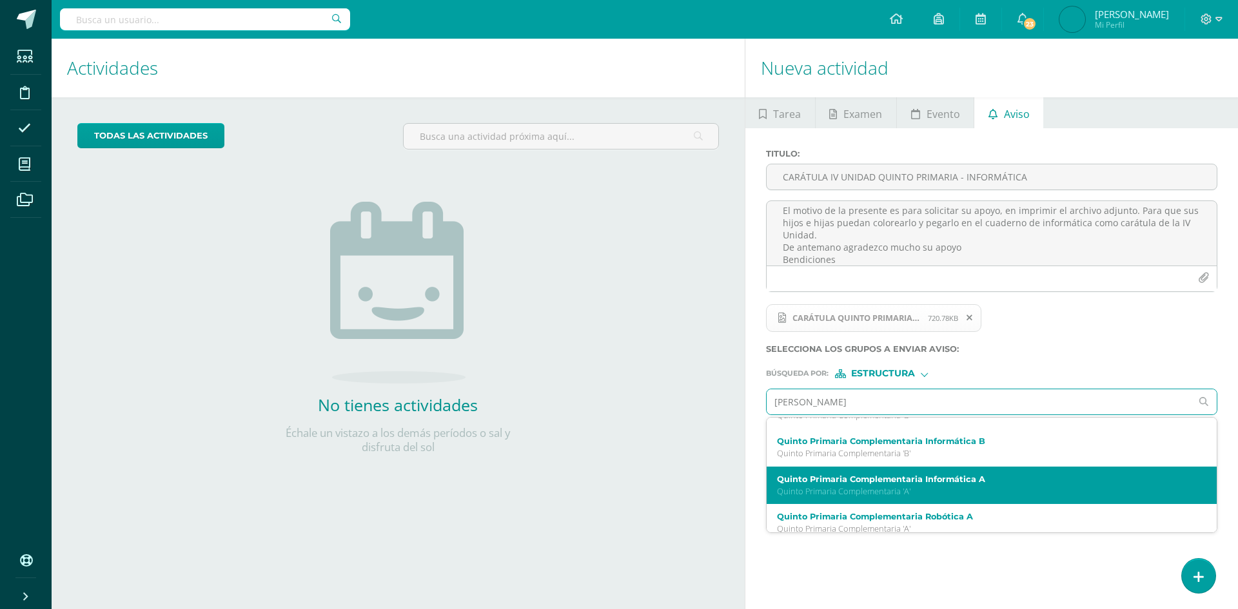
click at [918, 481] on label "Quinto Primaria Complementaria Informática A" at bounding box center [982, 479] width 411 height 10
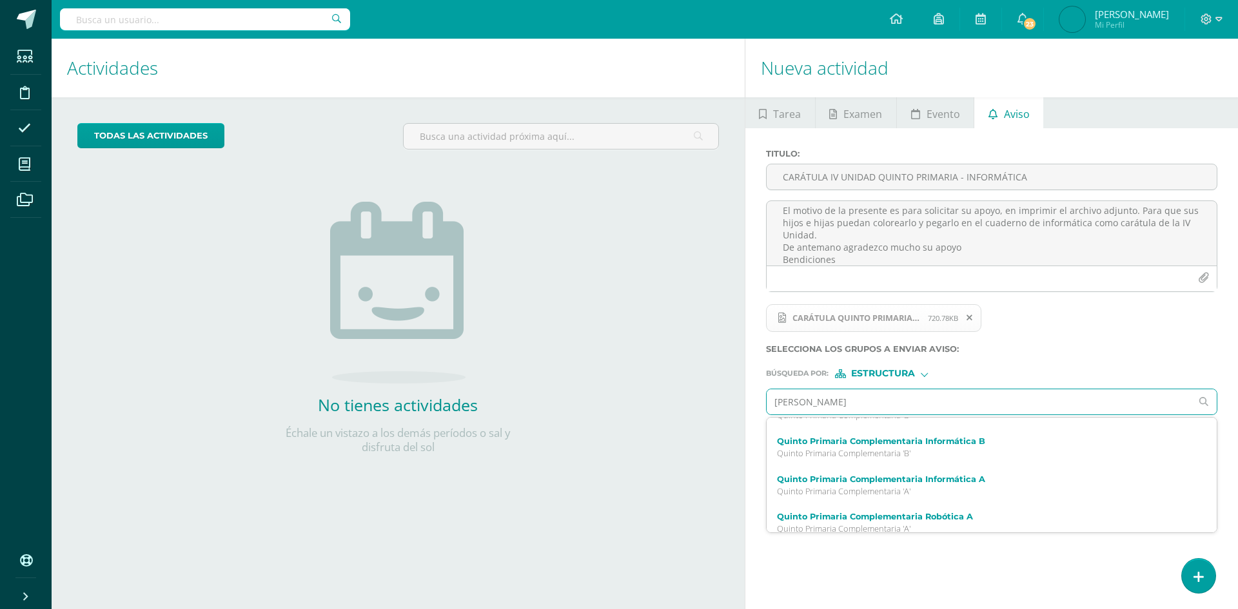
scroll to position [0, 0]
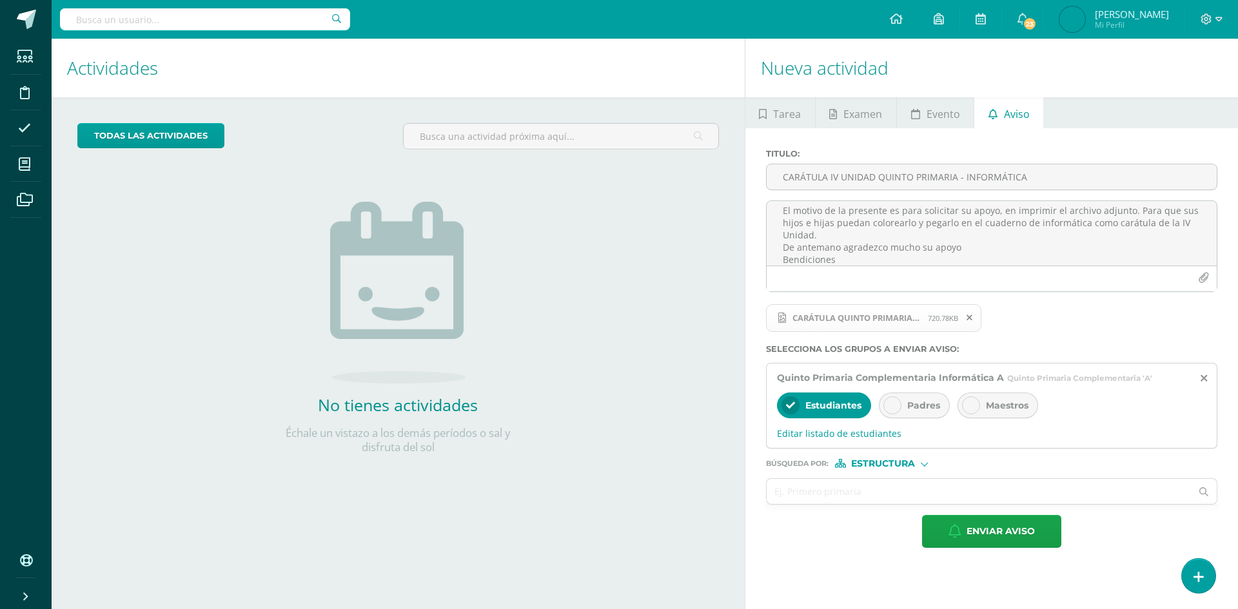
click at [889, 400] on div at bounding box center [892, 405] width 18 height 18
click at [996, 528] on span "Enviar aviso" at bounding box center [1000, 532] width 68 height 32
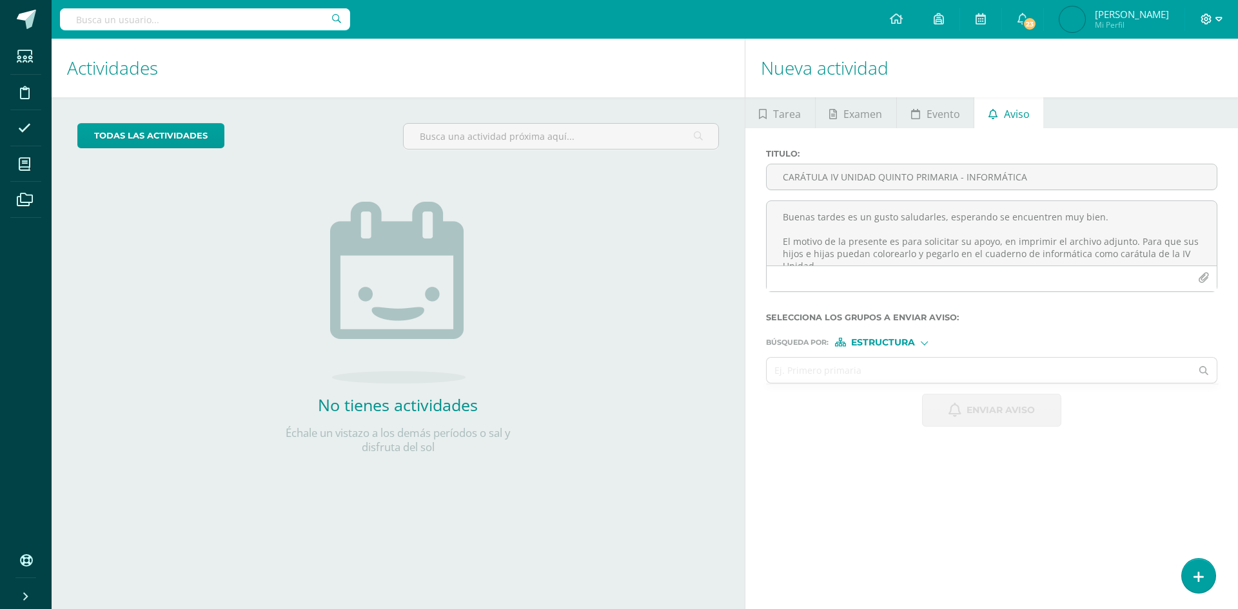
click at [1216, 15] on icon at bounding box center [1218, 20] width 7 height 12
click at [1163, 93] on span "Cerrar sesión" at bounding box center [1178, 88] width 58 height 12
